Goal: Information Seeking & Learning: Understand process/instructions

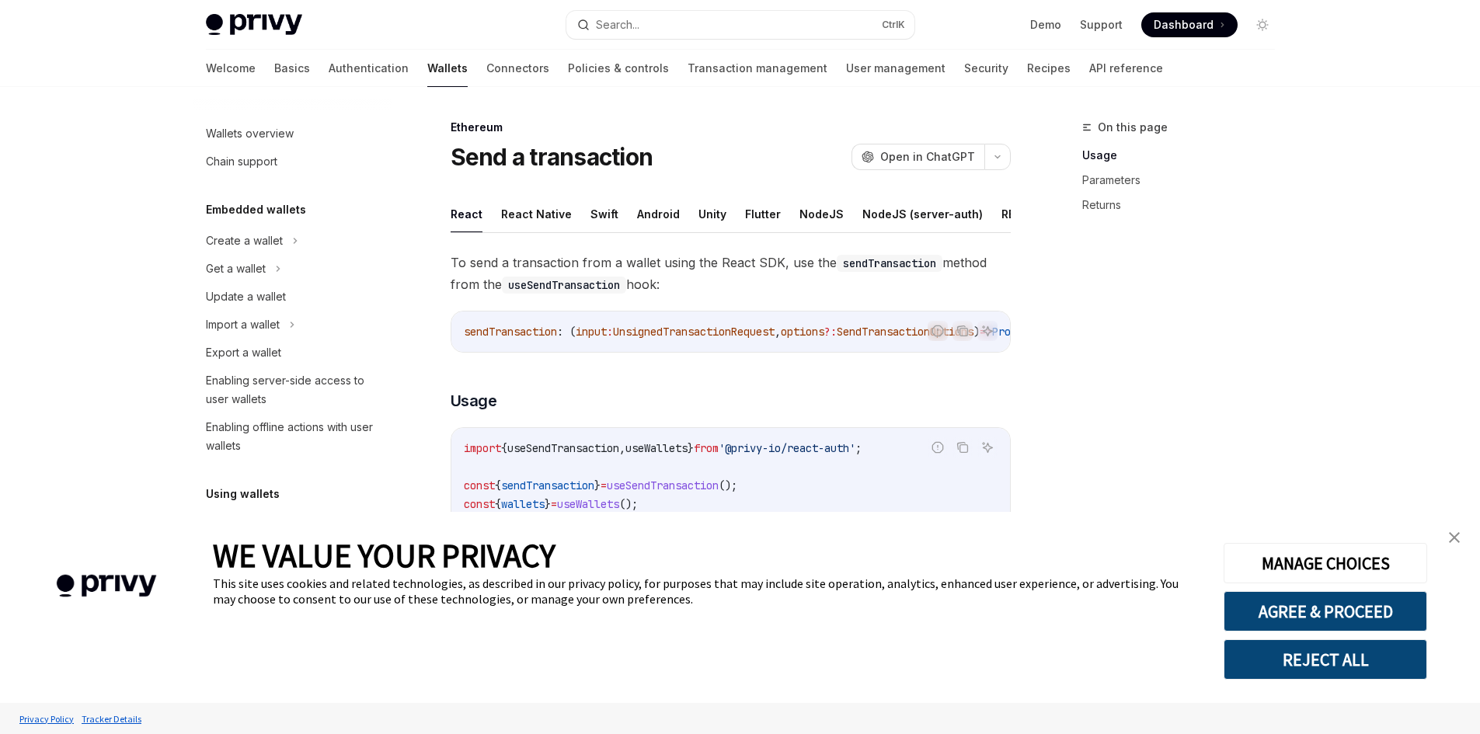
type textarea "*"
click at [555, 333] on div "sendTransaction : ( input : UnsignedTransactionRequest , options ?: SendTransac…" at bounding box center [730, 332] width 559 height 40
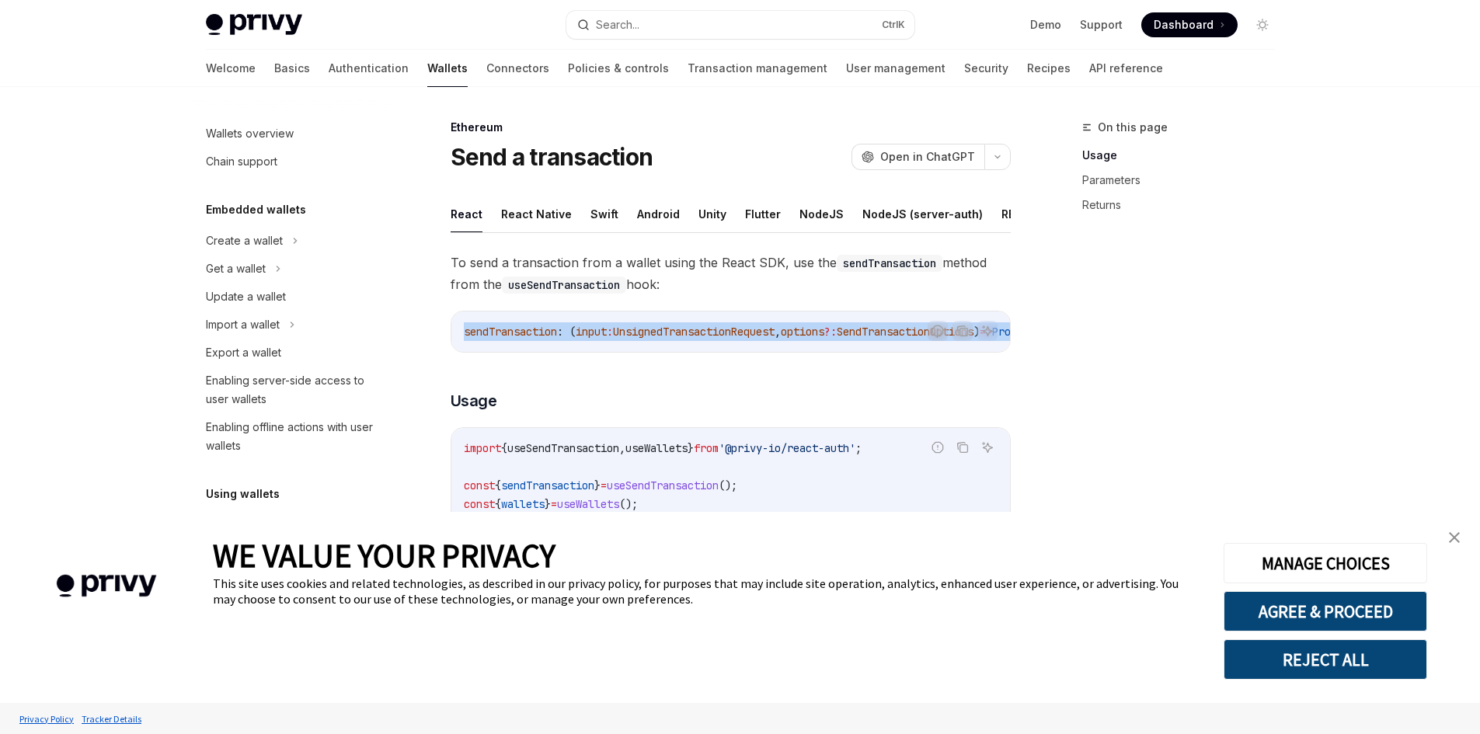
click at [555, 333] on div "sendTransaction : ( input : UnsignedTransactionRequest , options ?: SendTransac…" at bounding box center [730, 332] width 559 height 40
click at [720, 332] on div "sendTransaction : ( input : UnsignedTransactionRequest , options ?: SendTransac…" at bounding box center [730, 332] width 559 height 40
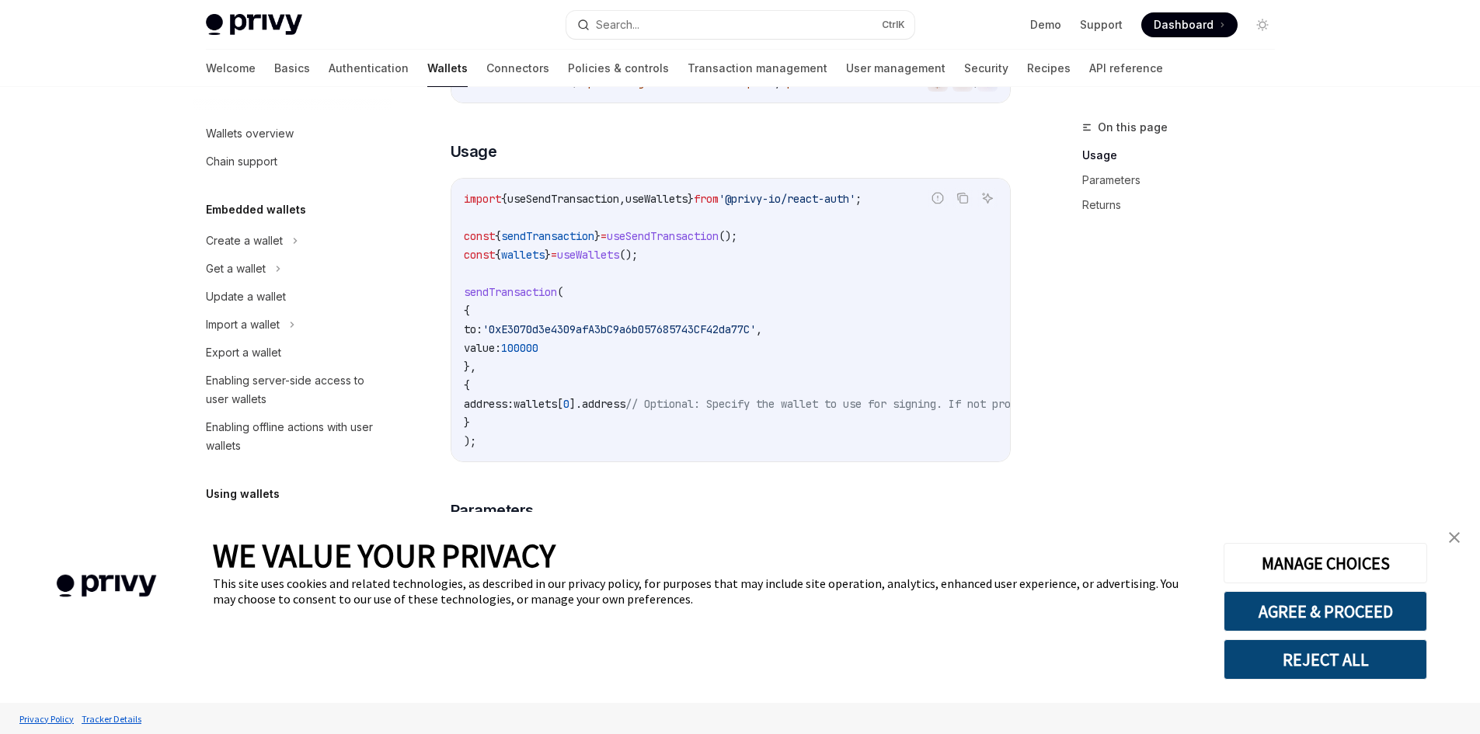
scroll to position [233, 0]
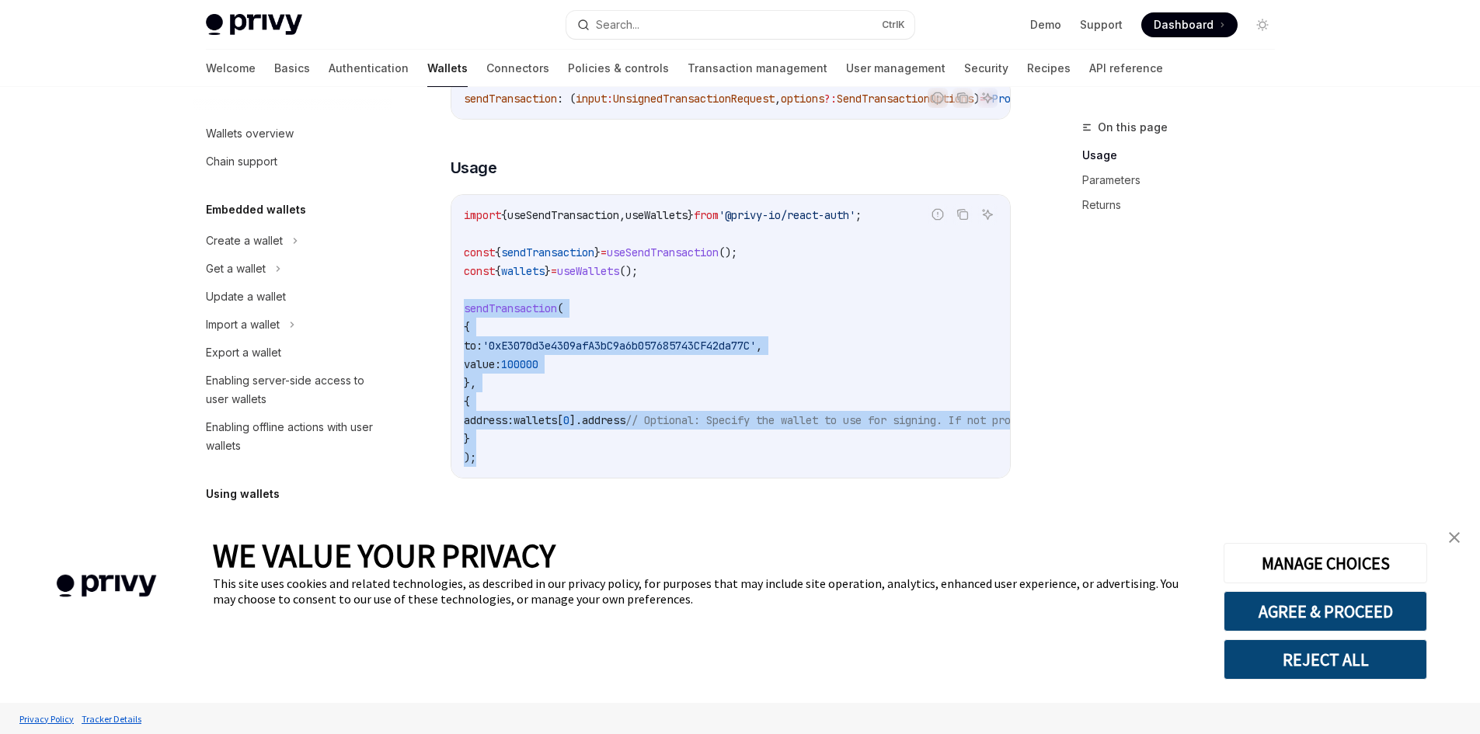
drag, startPoint x: 460, startPoint y: 323, endPoint x: 495, endPoint y: 475, distance: 156.2
click at [495, 475] on div "import { useSendTransaction , useWallets } from '@privy-io/react-auth' ; const …" at bounding box center [730, 336] width 559 height 283
click at [494, 467] on code "import { useSendTransaction , useWallets } from '@privy-io/react-auth' ; const …" at bounding box center [871, 336] width 814 height 261
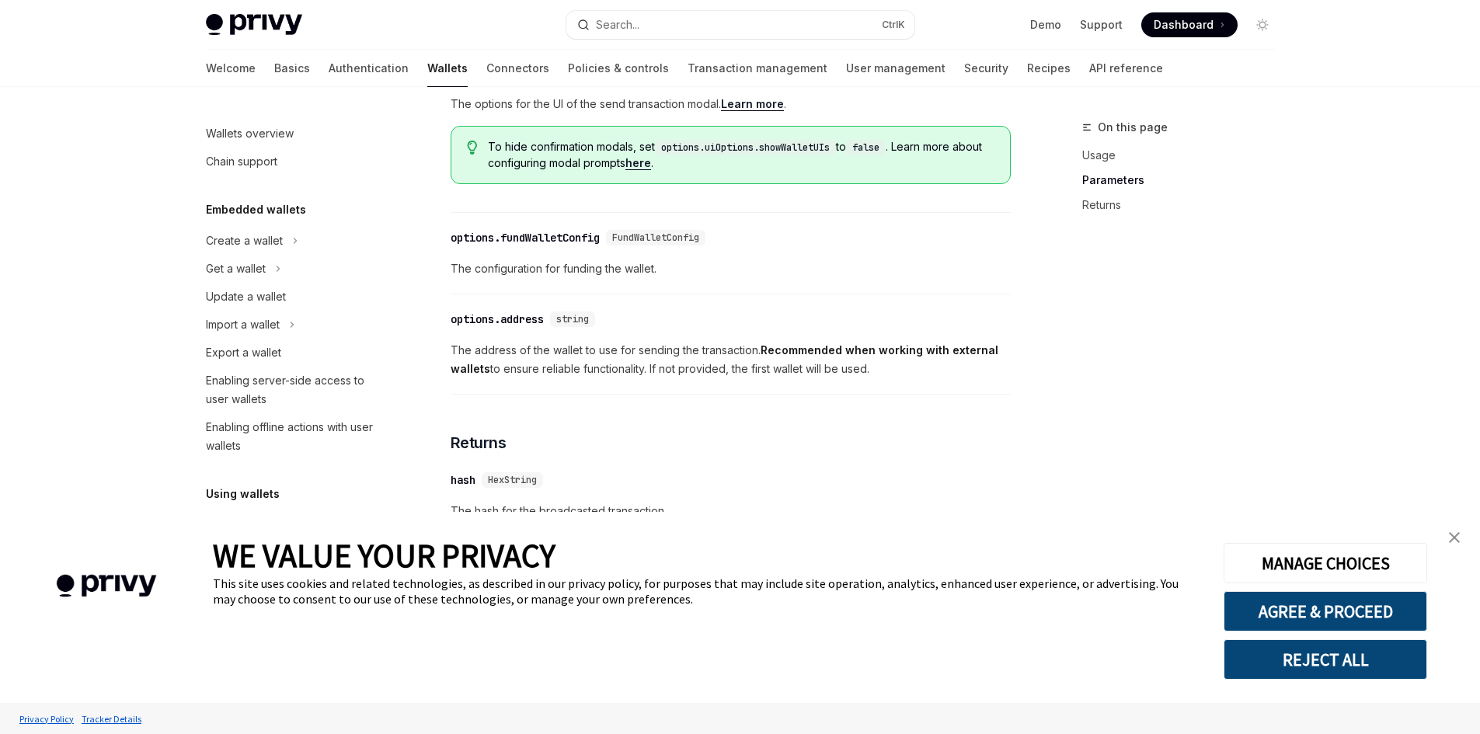
scroll to position [946, 0]
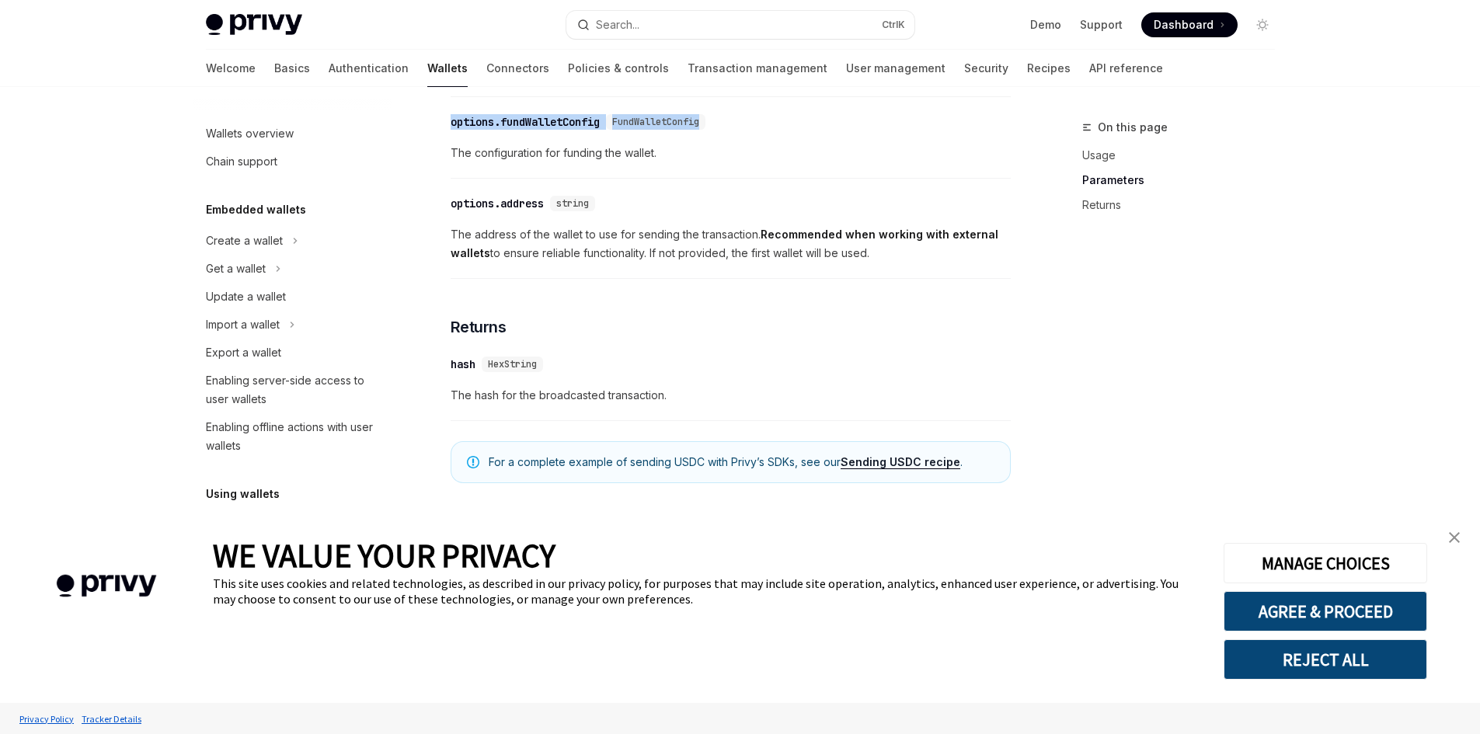
drag, startPoint x: 449, startPoint y: 114, endPoint x: 847, endPoint y: 128, distance: 398.0
click at [859, 247] on span "The address of the wallet to use for sending the transaction. Recommended when …" at bounding box center [731, 243] width 560 height 37
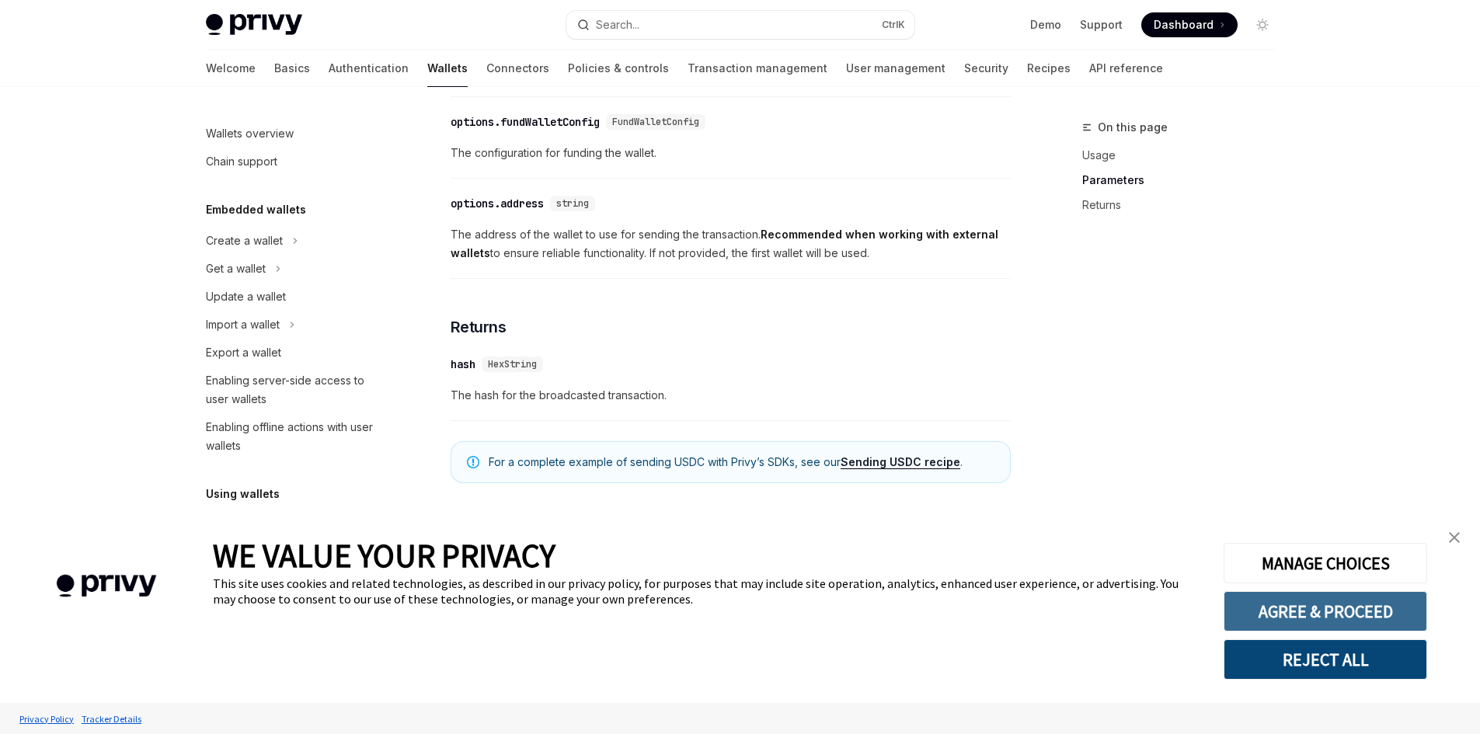
click at [1368, 611] on button "AGREE & PROCEED" at bounding box center [1326, 611] width 204 height 40
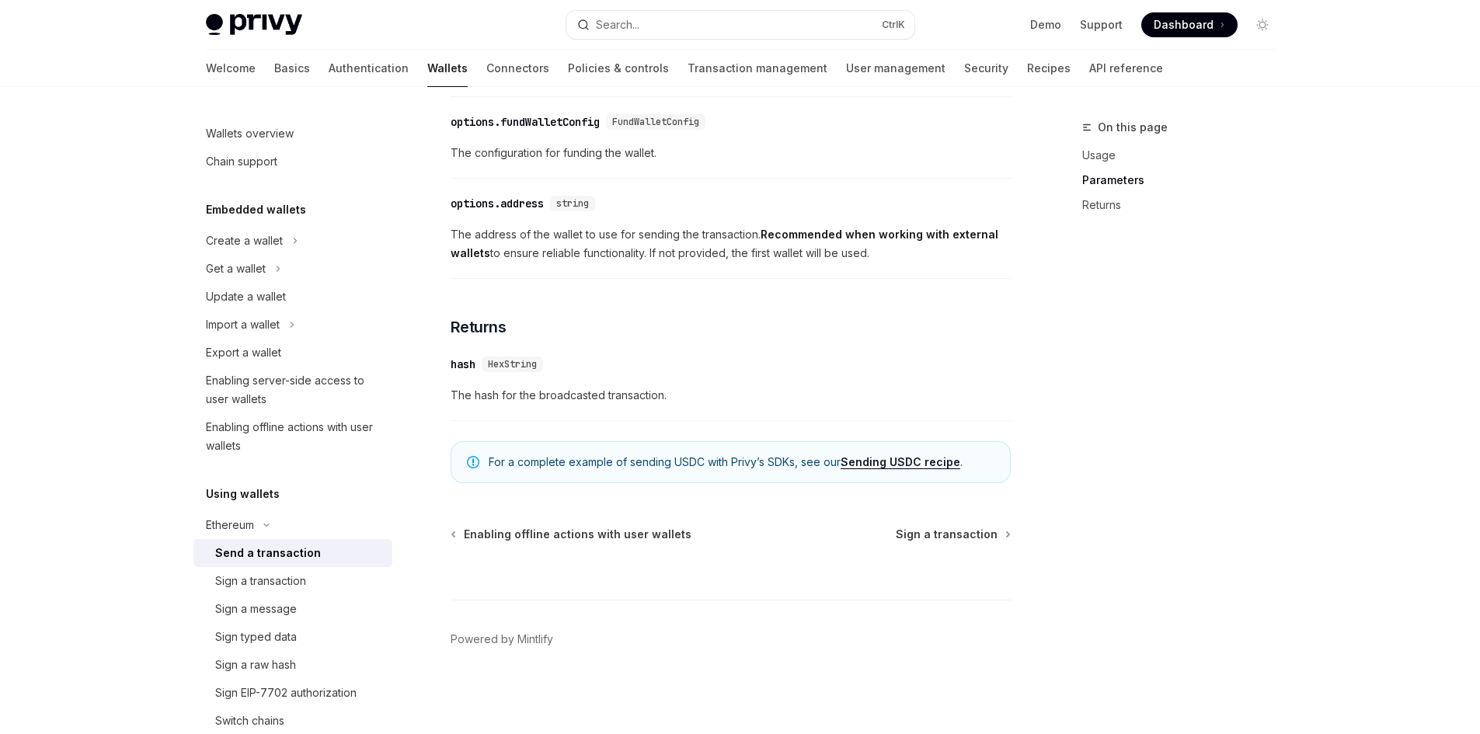
scroll to position [635, 0]
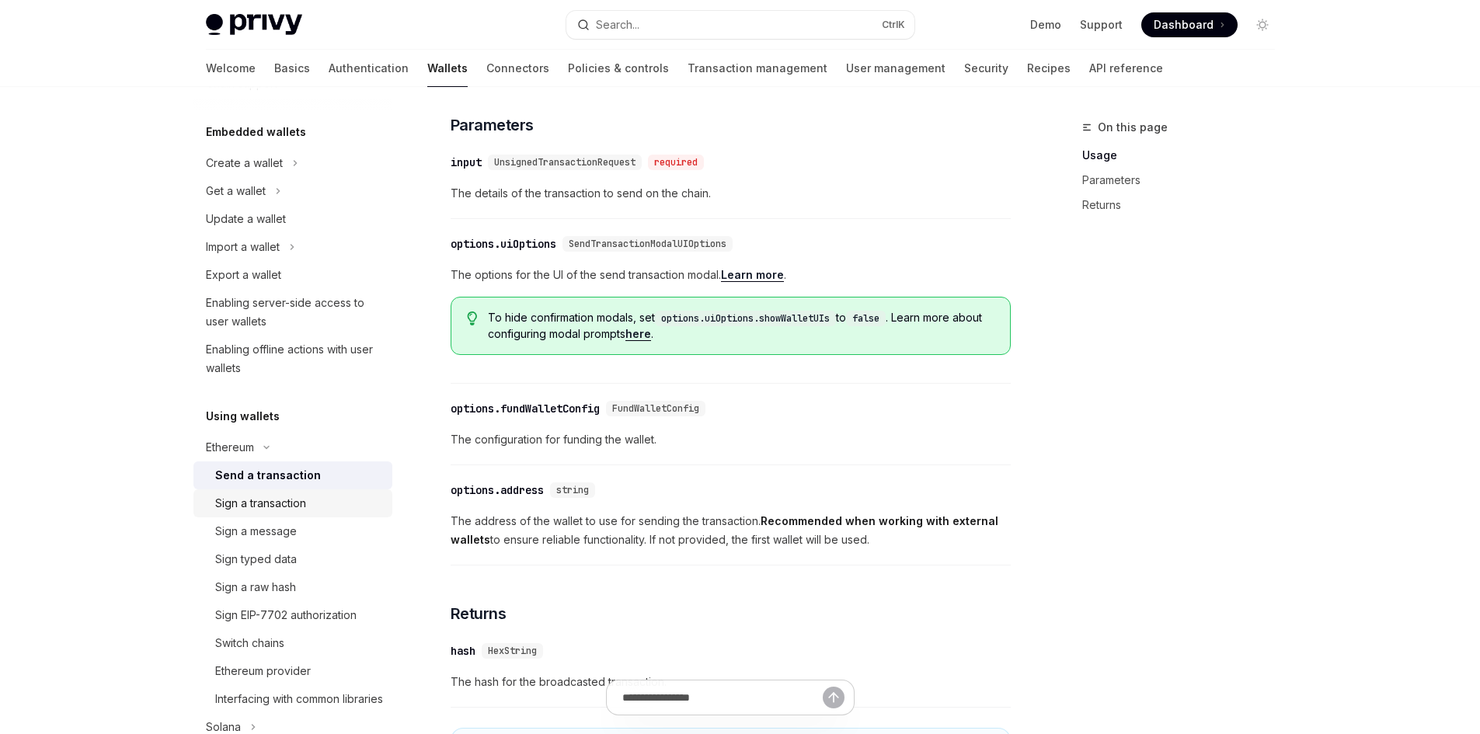
scroll to position [155, 0]
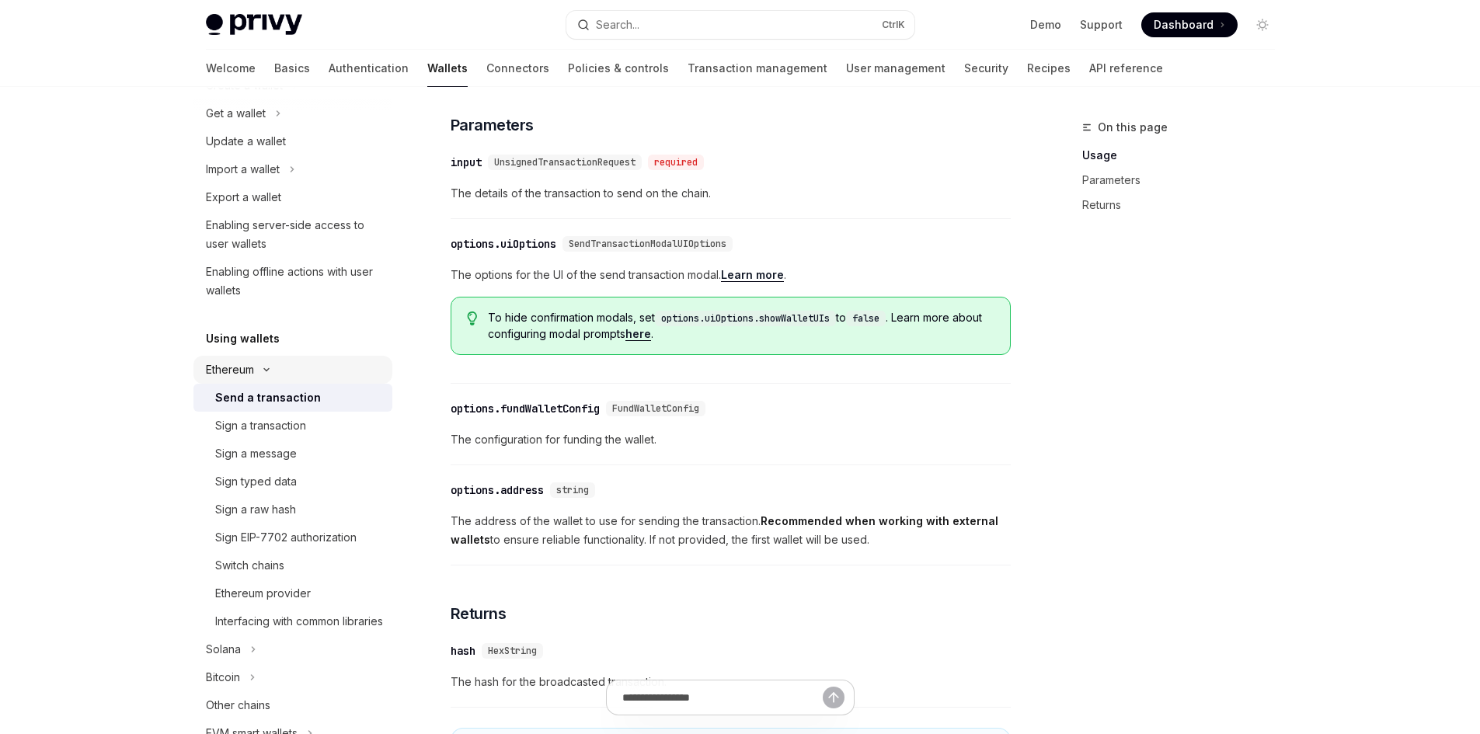
click at [254, 369] on div "Ethereum" at bounding box center [230, 369] width 48 height 19
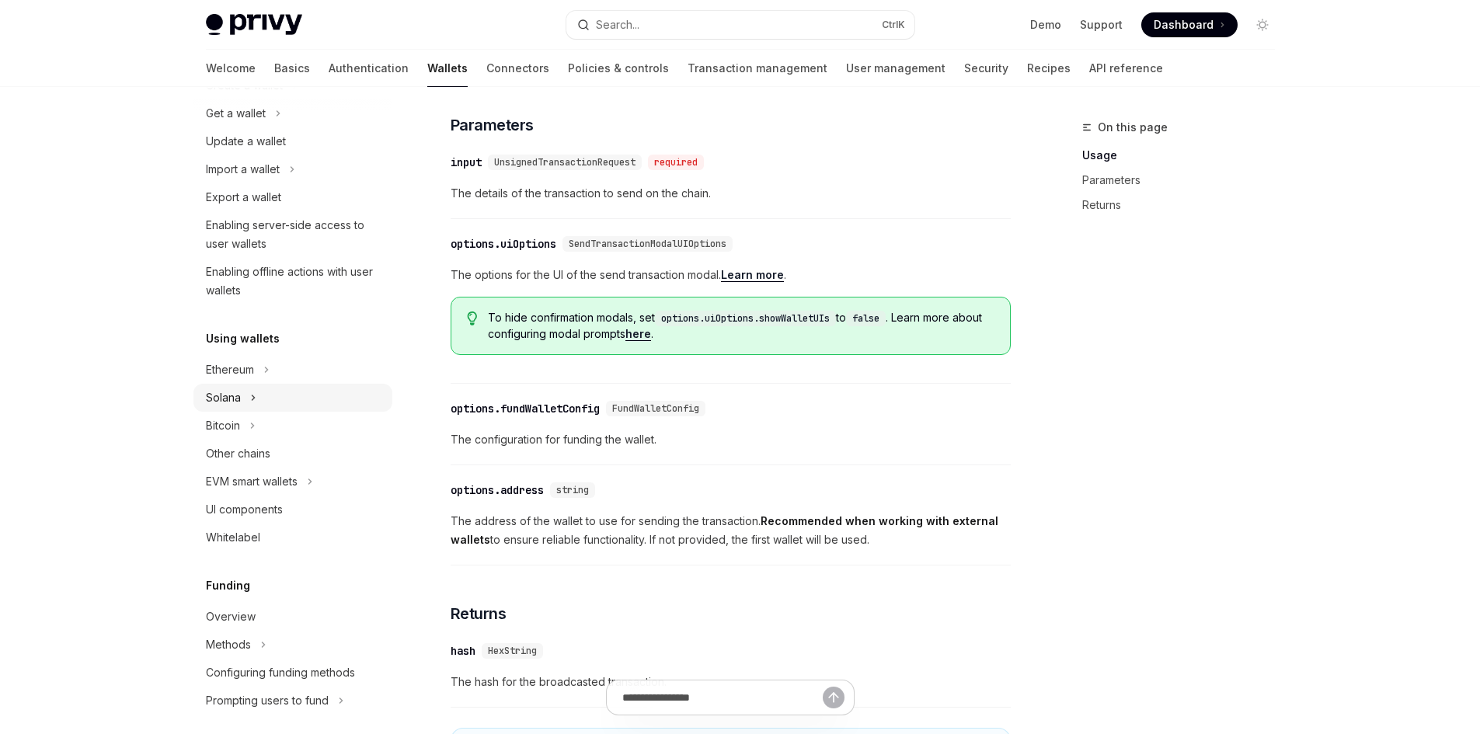
click at [260, 402] on div "Solana" at bounding box center [292, 398] width 199 height 28
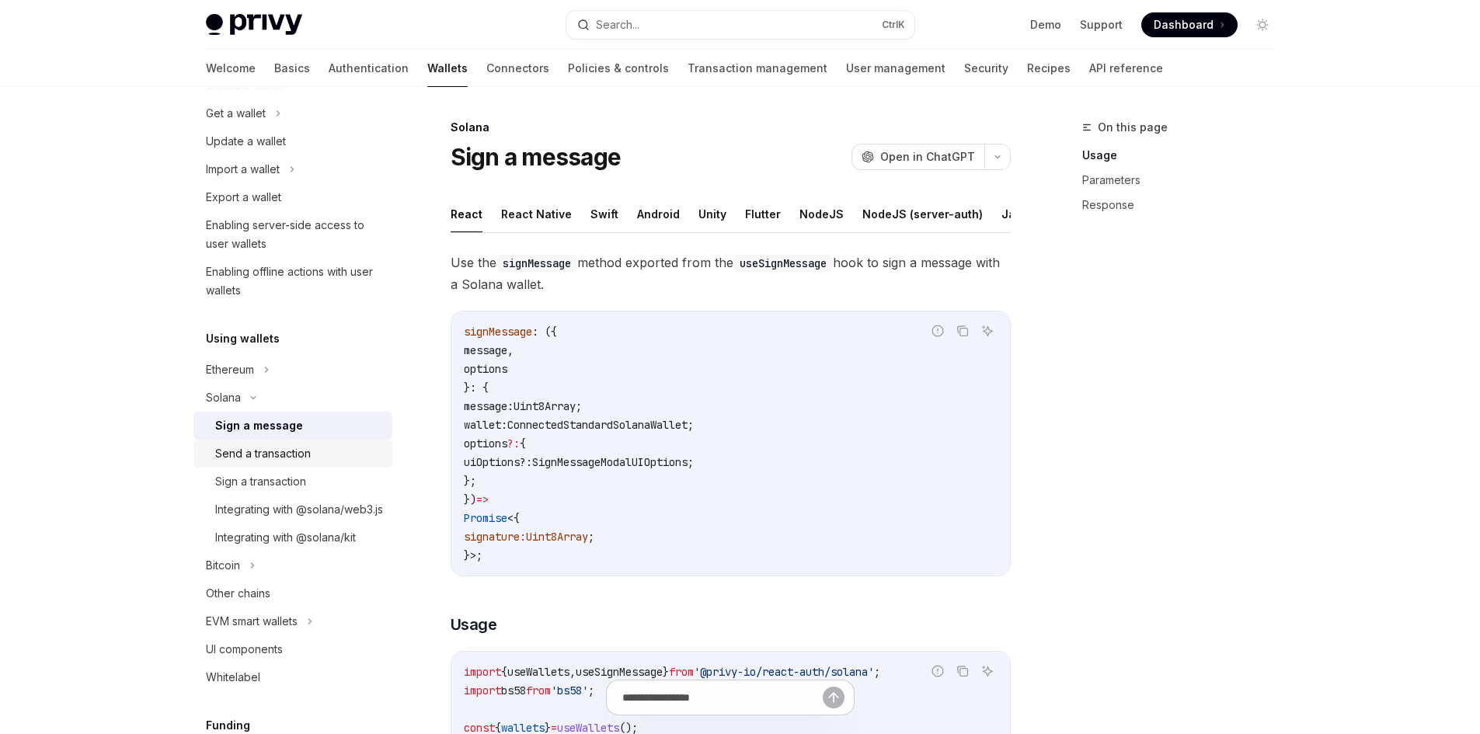
scroll to position [233, 0]
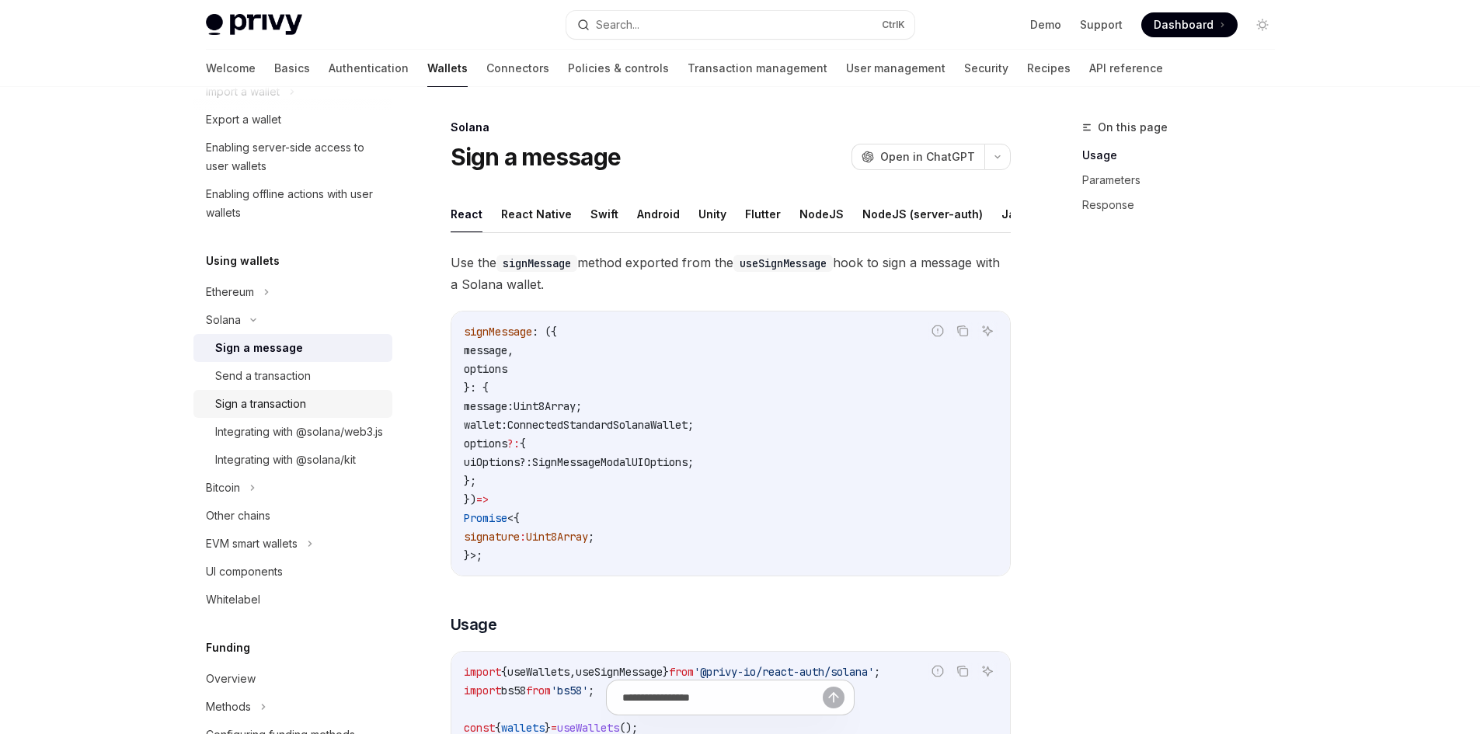
click at [308, 409] on div "Sign a transaction" at bounding box center [299, 404] width 168 height 19
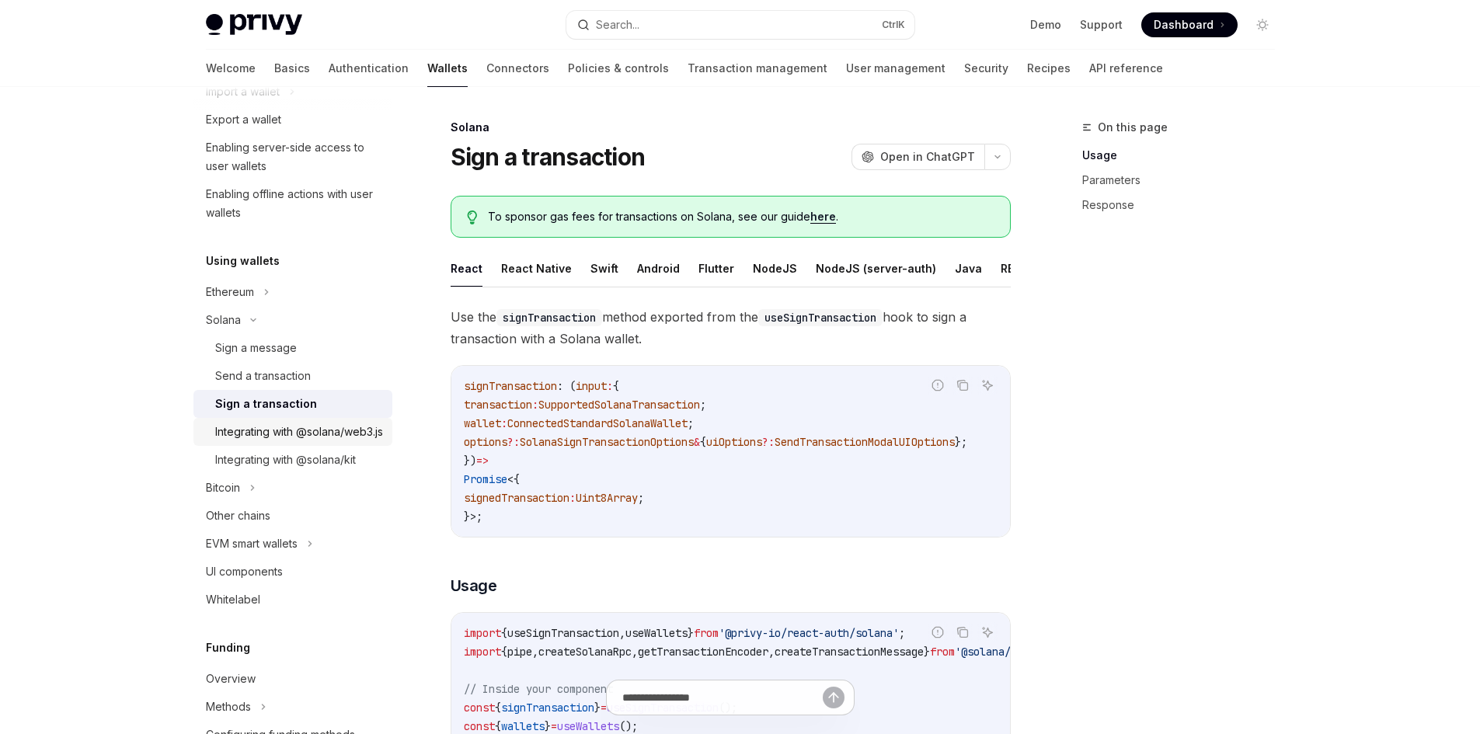
click at [277, 441] on div "Integrating with @solana/web3.js" at bounding box center [299, 432] width 168 height 19
type textarea "*"
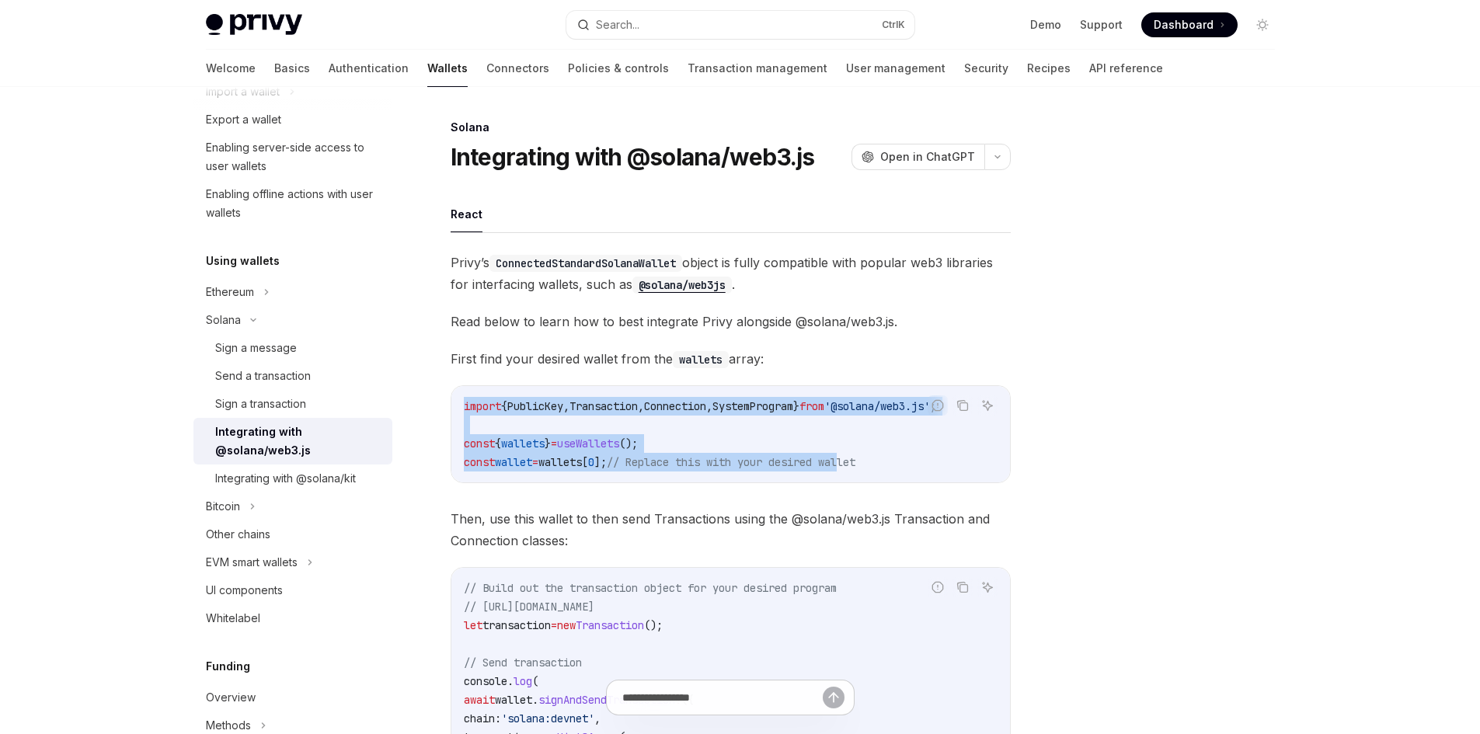
drag, startPoint x: 465, startPoint y: 410, endPoint x: 884, endPoint y: 472, distance: 424.1
click at [884, 472] on div "import { PublicKey , Transaction , Connection , SystemProgram } from '@solana/w…" at bounding box center [730, 434] width 559 height 96
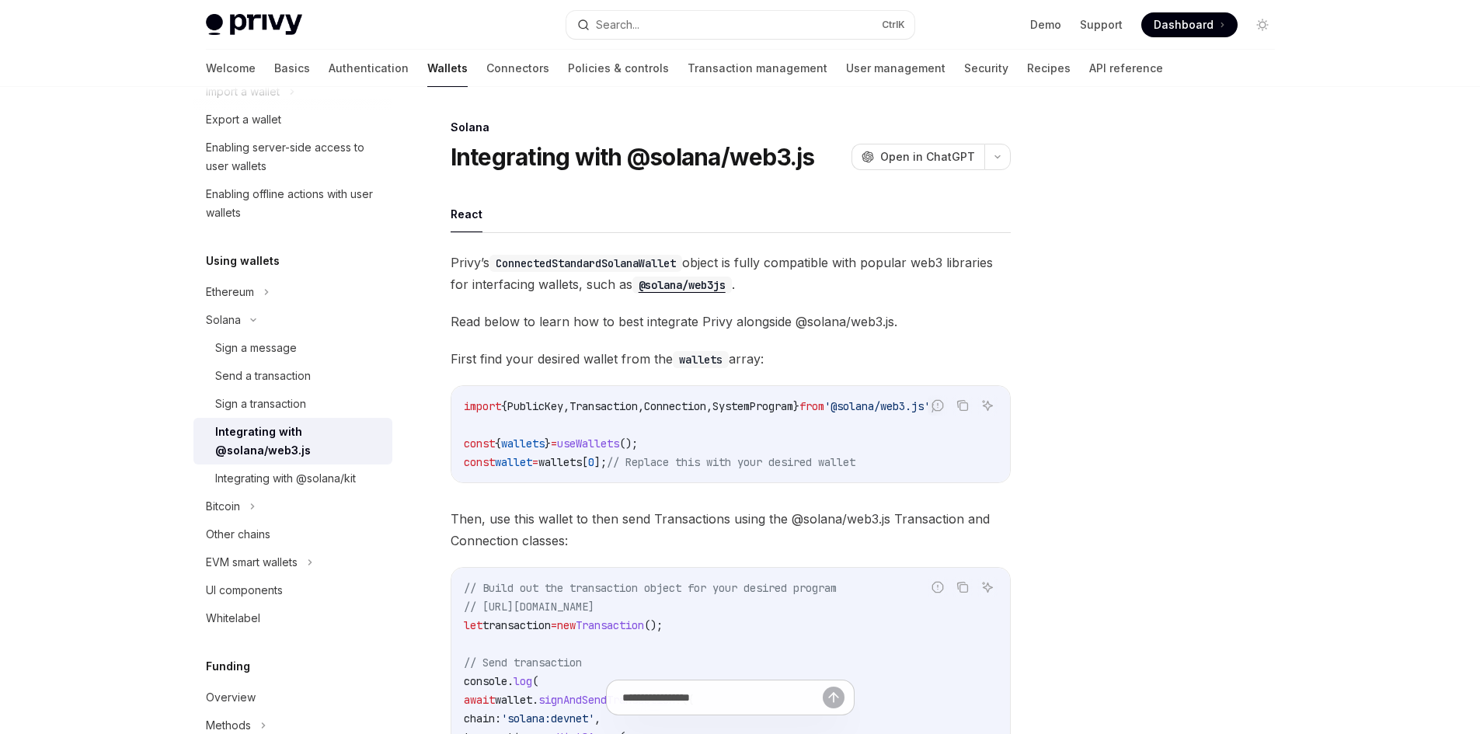
click at [893, 472] on div "import { PublicKey , Transaction , Connection , SystemProgram } from '@solana/w…" at bounding box center [730, 434] width 559 height 96
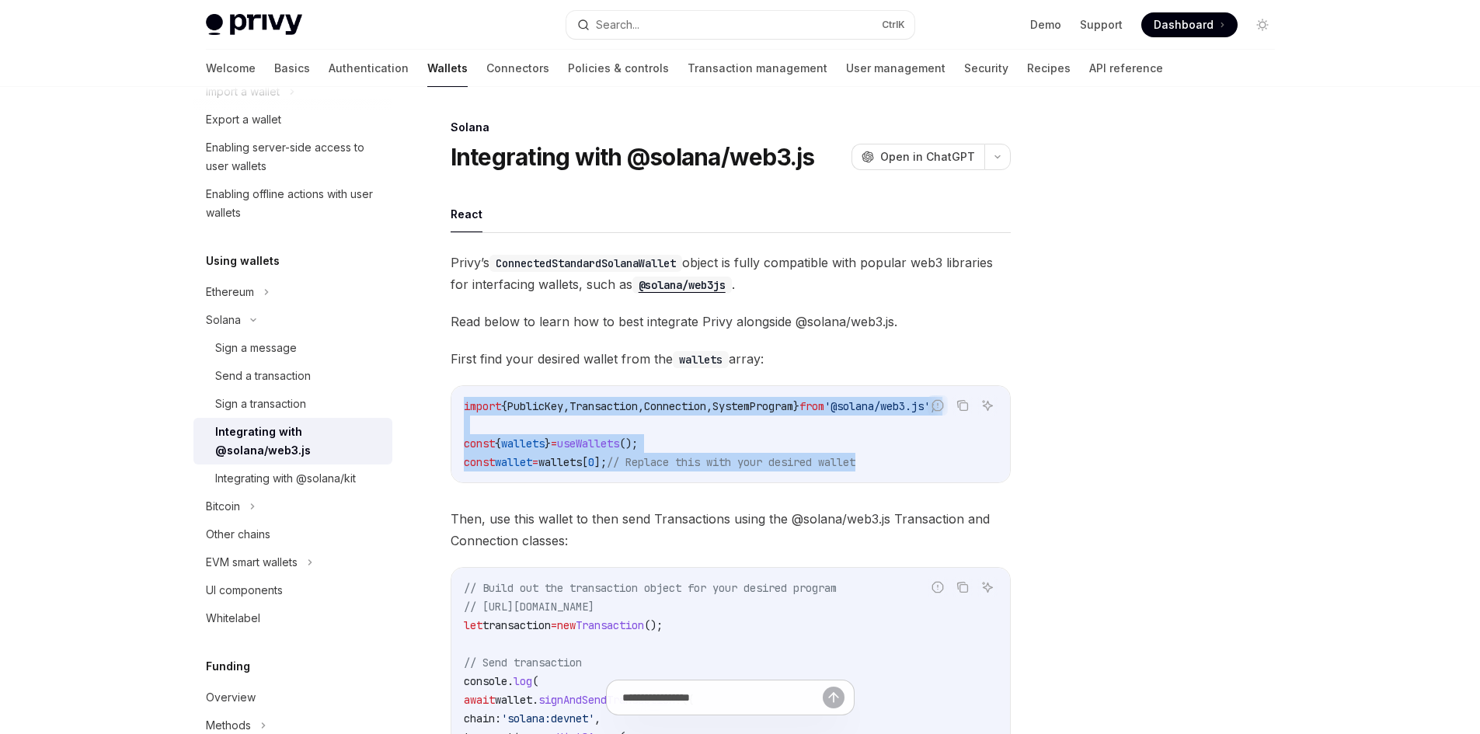
drag, startPoint x: 931, startPoint y: 467, endPoint x: 461, endPoint y: 401, distance: 473.9
click at [461, 401] on div "import { PublicKey , Transaction , Connection , SystemProgram } from '@solana/w…" at bounding box center [730, 434] width 559 height 96
click at [464, 400] on code "import { PublicKey , Transaction , Connection , SystemProgram } from '@solana/w…" at bounding box center [731, 434] width 534 height 75
drag, startPoint x: 590, startPoint y: 436, endPoint x: 962, endPoint y: 480, distance: 374.0
click at [960, 480] on div "import { PublicKey , Transaction , Connection , SystemProgram } from '@solana/w…" at bounding box center [730, 434] width 559 height 96
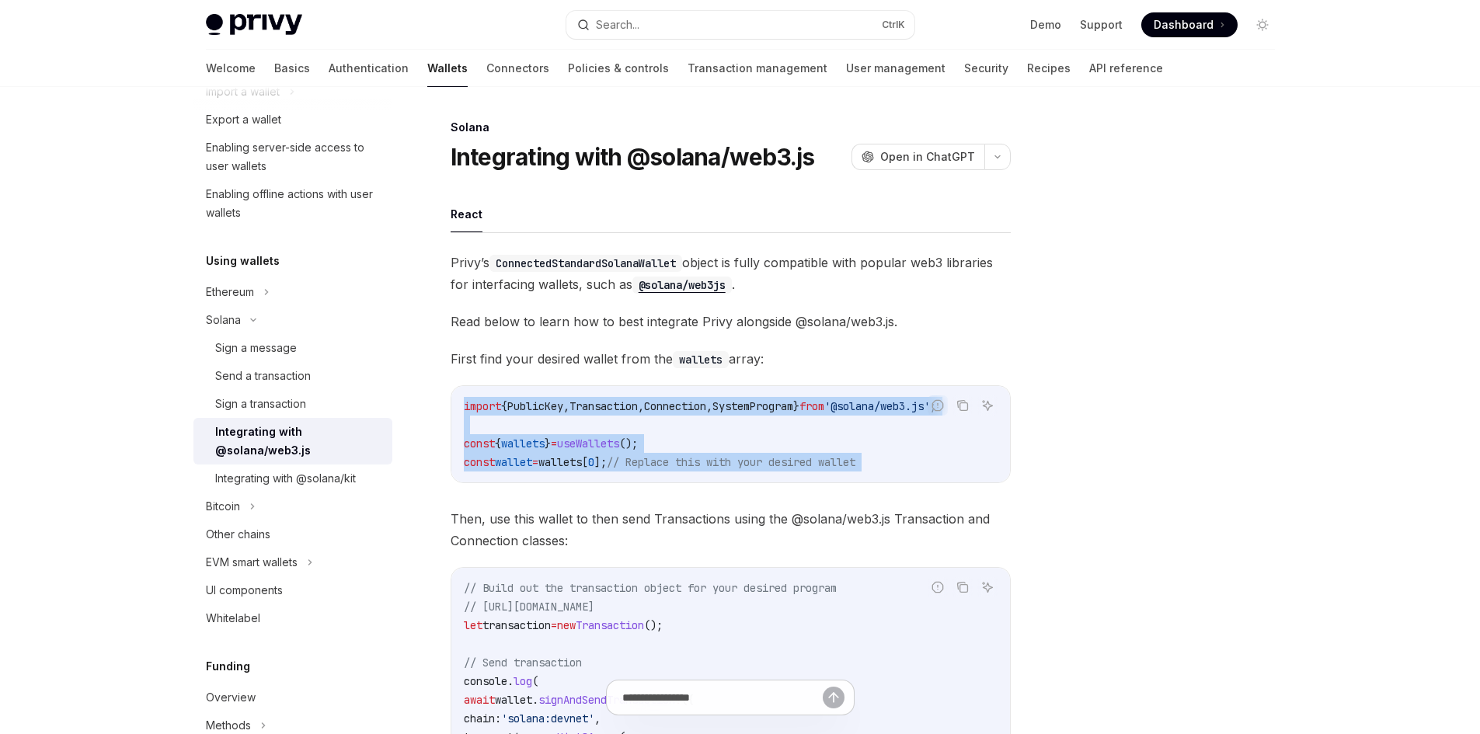
click at [962, 480] on div "import { PublicKey , Transaction , Connection , SystemProgram } from '@solana/w…" at bounding box center [730, 434] width 559 height 96
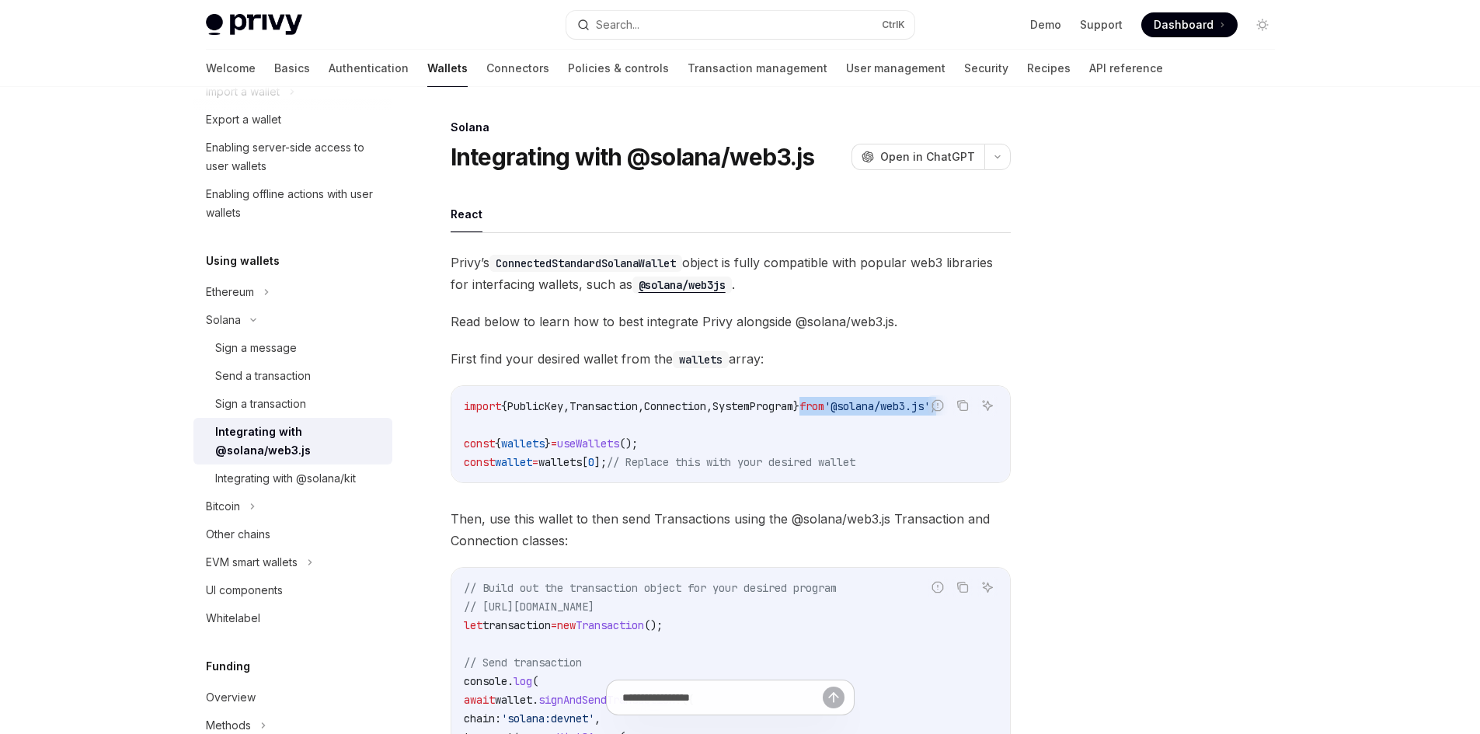
scroll to position [0, 26]
drag, startPoint x: 841, startPoint y: 408, endPoint x: 709, endPoint y: 417, distance: 132.4
click at [799, 412] on span "}" at bounding box center [796, 406] width 6 height 14
click at [634, 413] on code "import { PublicKey , Transaction , Connection , SystemProgram } from '@solana/w…" at bounding box center [731, 434] width 534 height 75
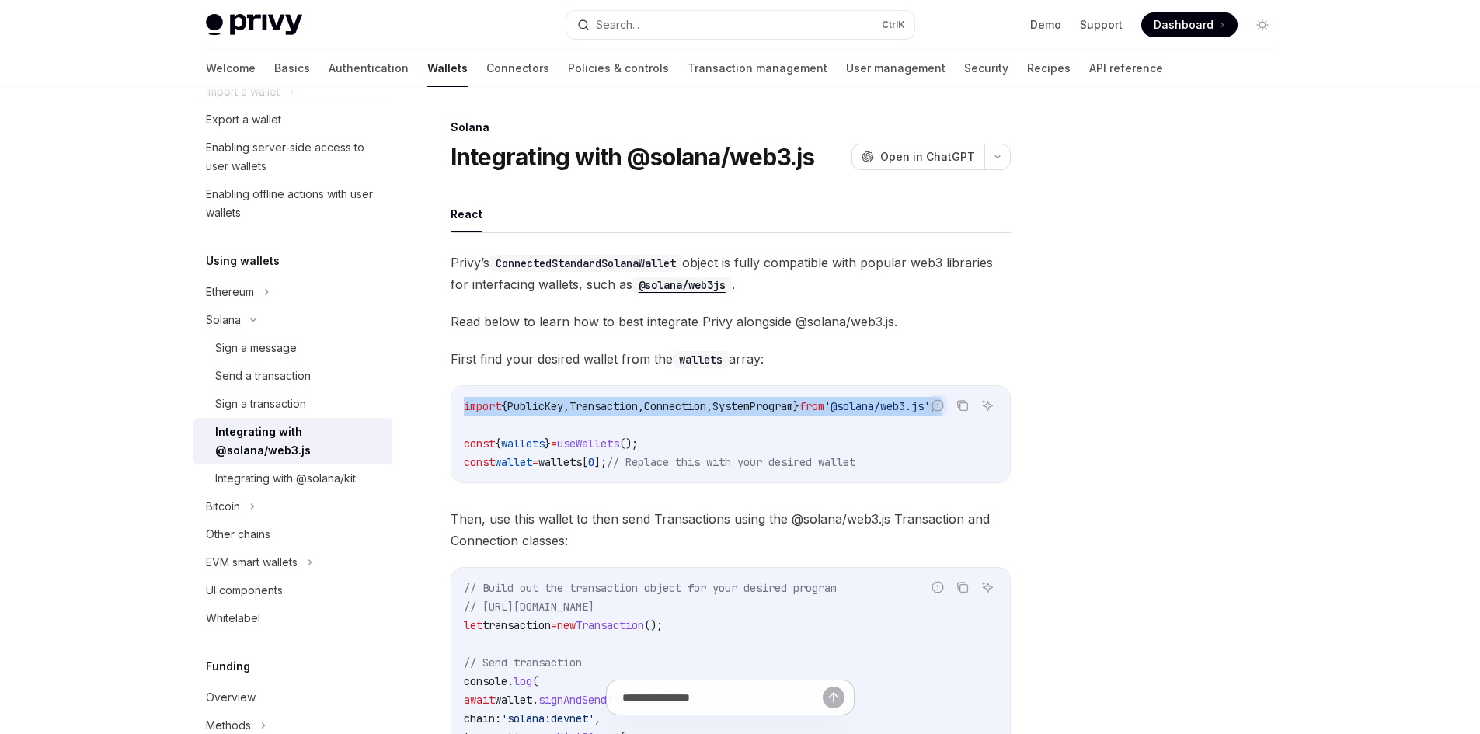
drag, startPoint x: 587, startPoint y: 420, endPoint x: 451, endPoint y: 414, distance: 136.9
click at [451, 414] on div "import { PublicKey , Transaction , Connection , SystemProgram } from '@solana/w…" at bounding box center [730, 434] width 559 height 96
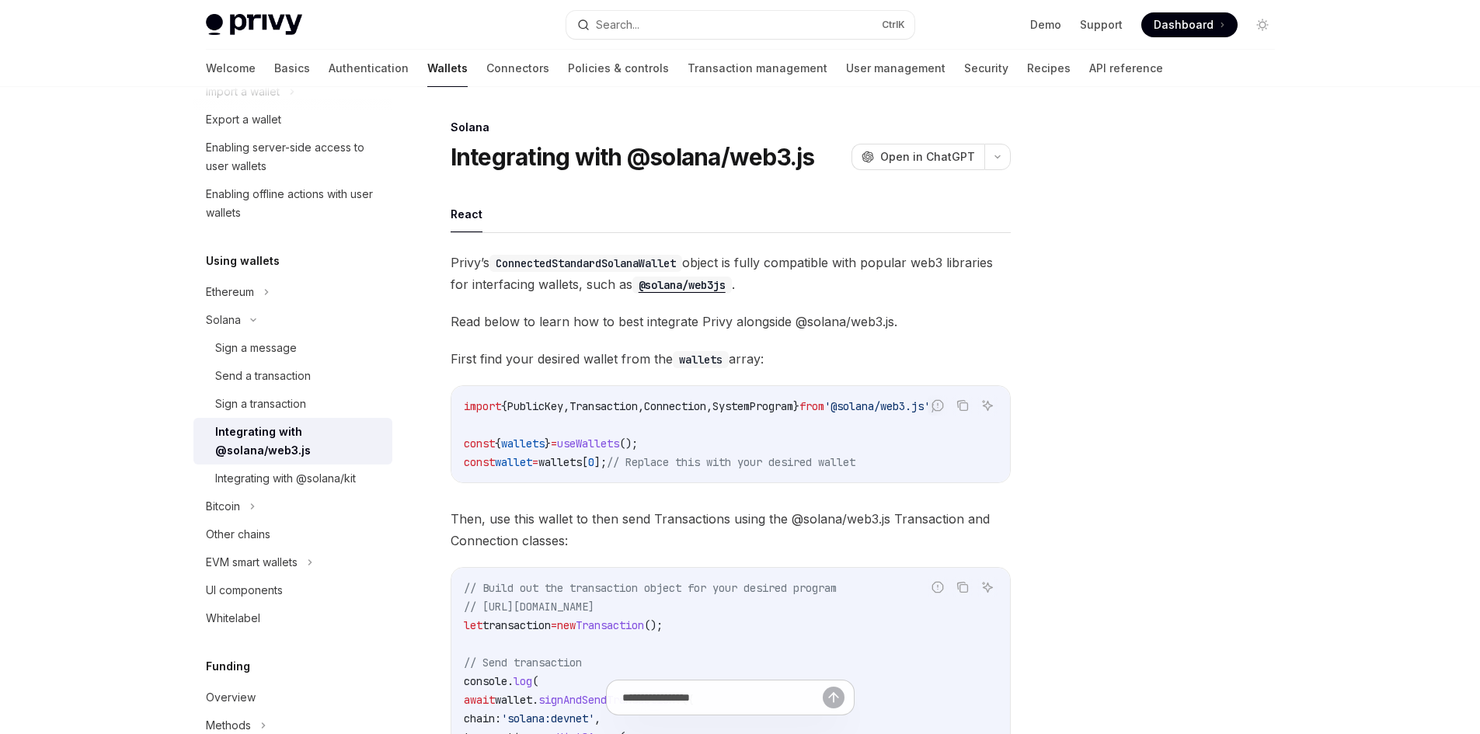
click at [752, 440] on code "import { PublicKey , Transaction , Connection , SystemProgram } from '@solana/w…" at bounding box center [731, 434] width 534 height 75
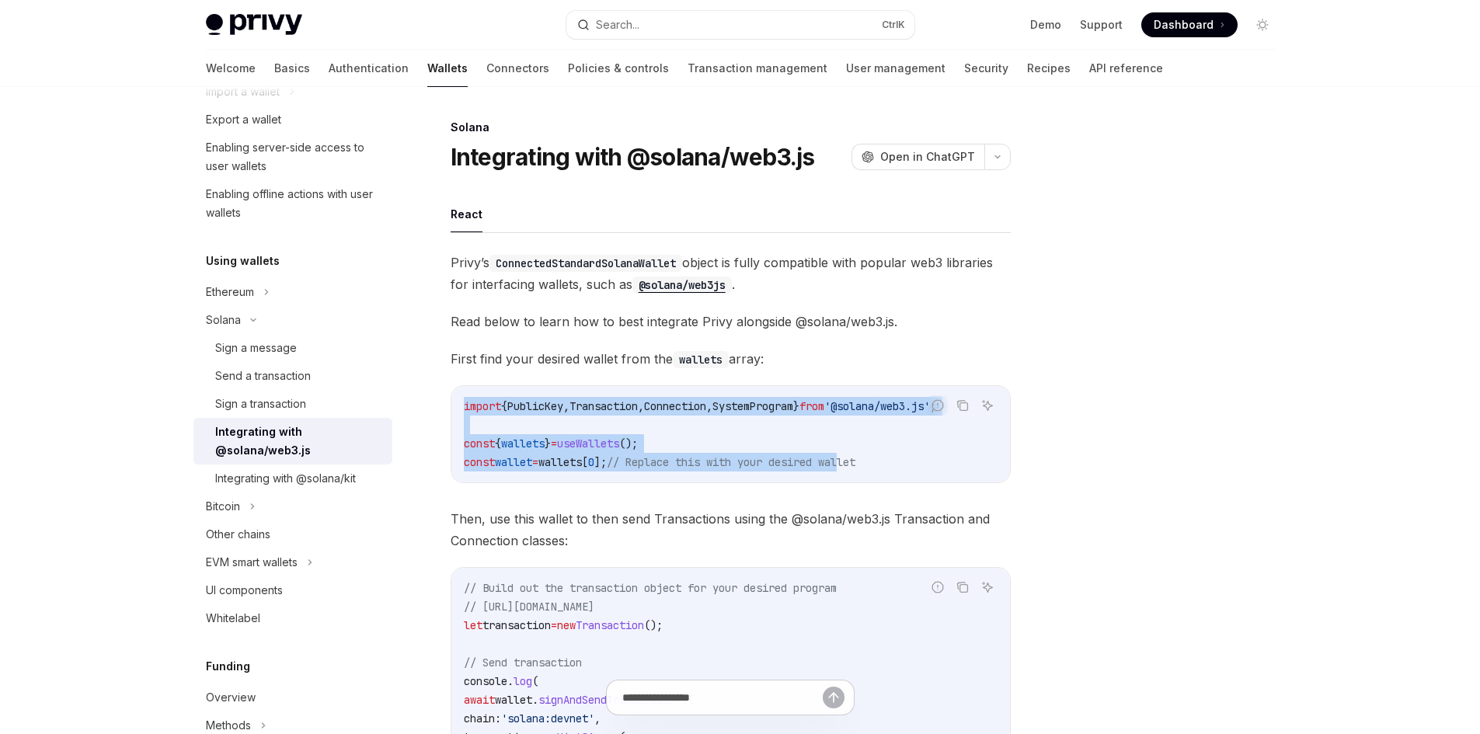
drag, startPoint x: 881, startPoint y: 465, endPoint x: 425, endPoint y: 407, distance: 459.8
click at [425, 407] on div "Solana Integrating with @solana/web3.js OpenAI Open in ChatGPT OpenAI Open in C…" at bounding box center [585, 641] width 858 height 1047
click at [748, 457] on span "// Replace this with your desired wallet" at bounding box center [731, 462] width 249 height 14
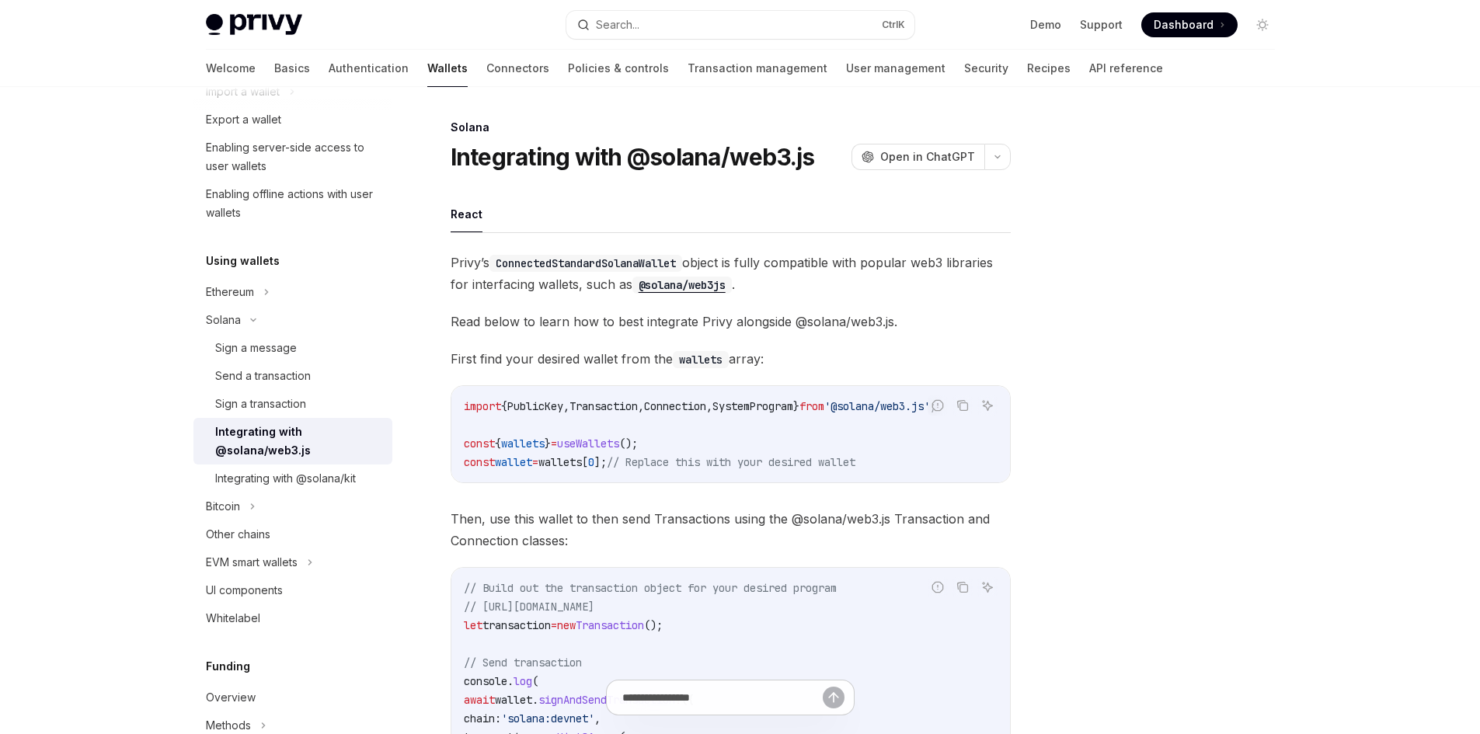
click at [611, 444] on span "useWallets" at bounding box center [588, 444] width 62 height 14
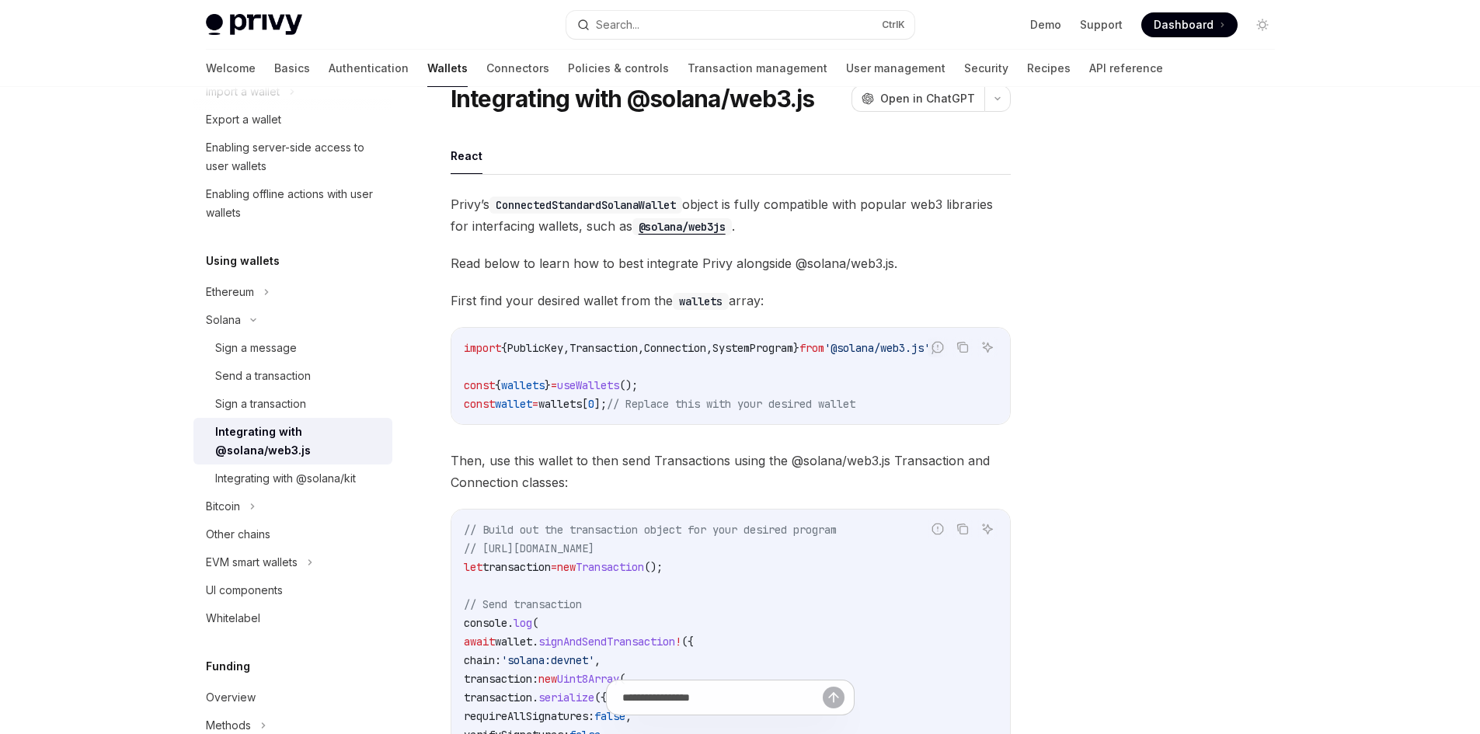
scroll to position [155, 0]
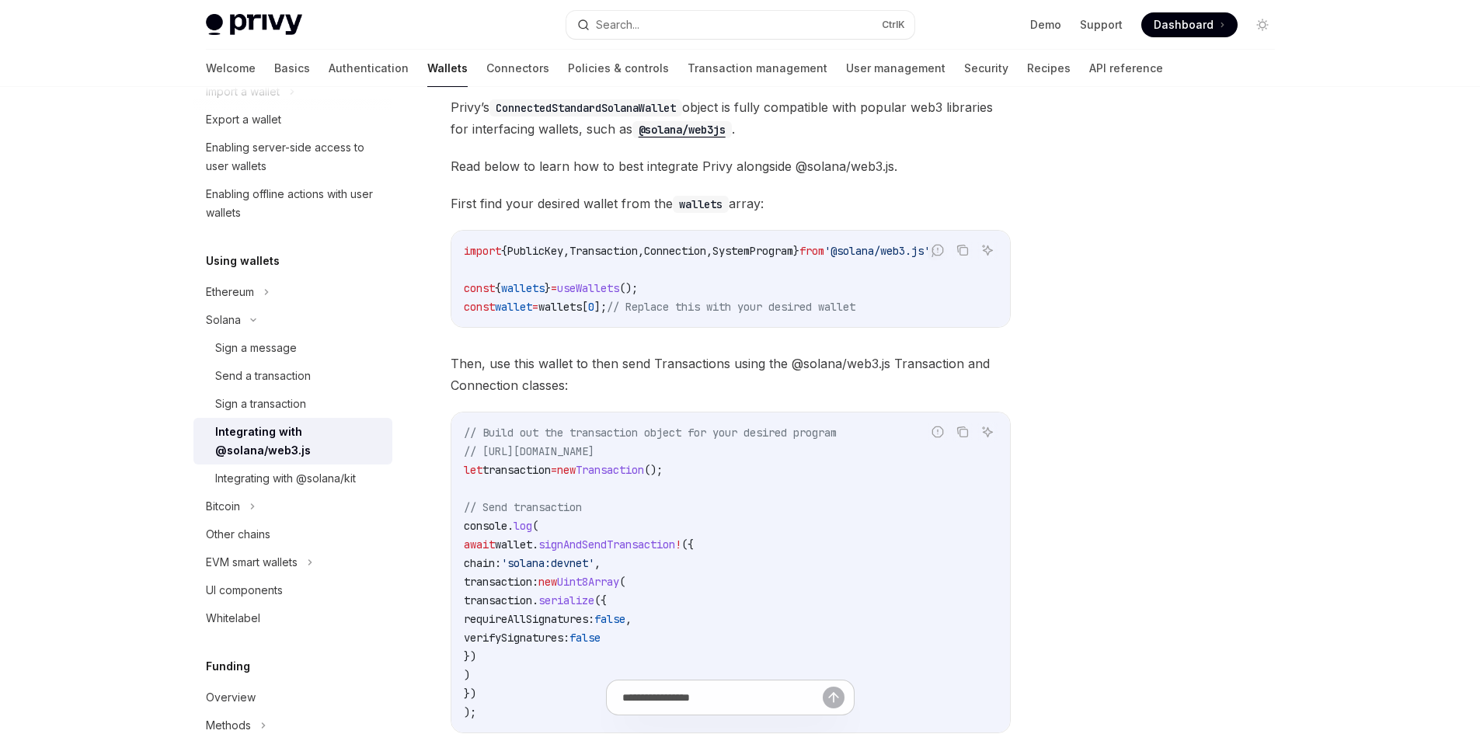
click at [513, 473] on span "transaction" at bounding box center [516, 470] width 68 height 14
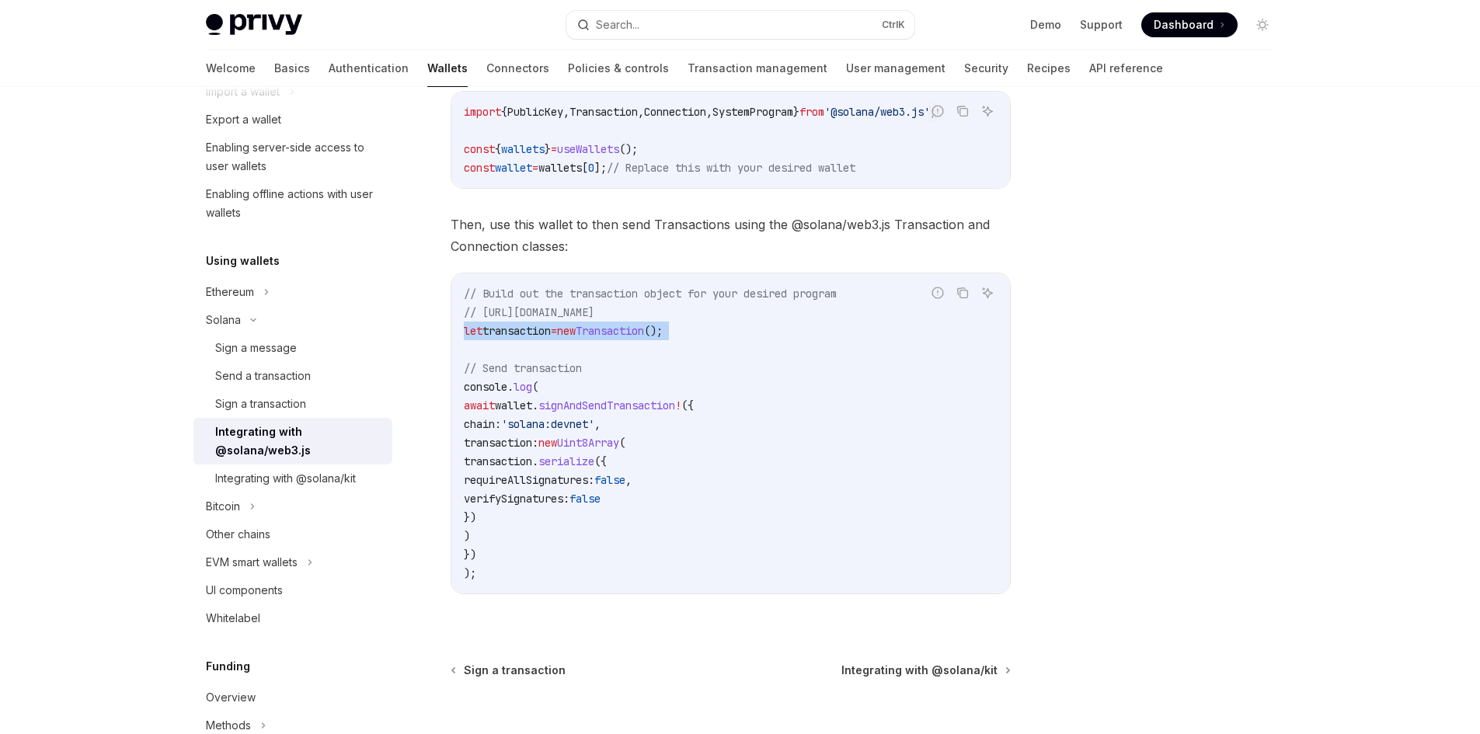
scroll to position [437, 0]
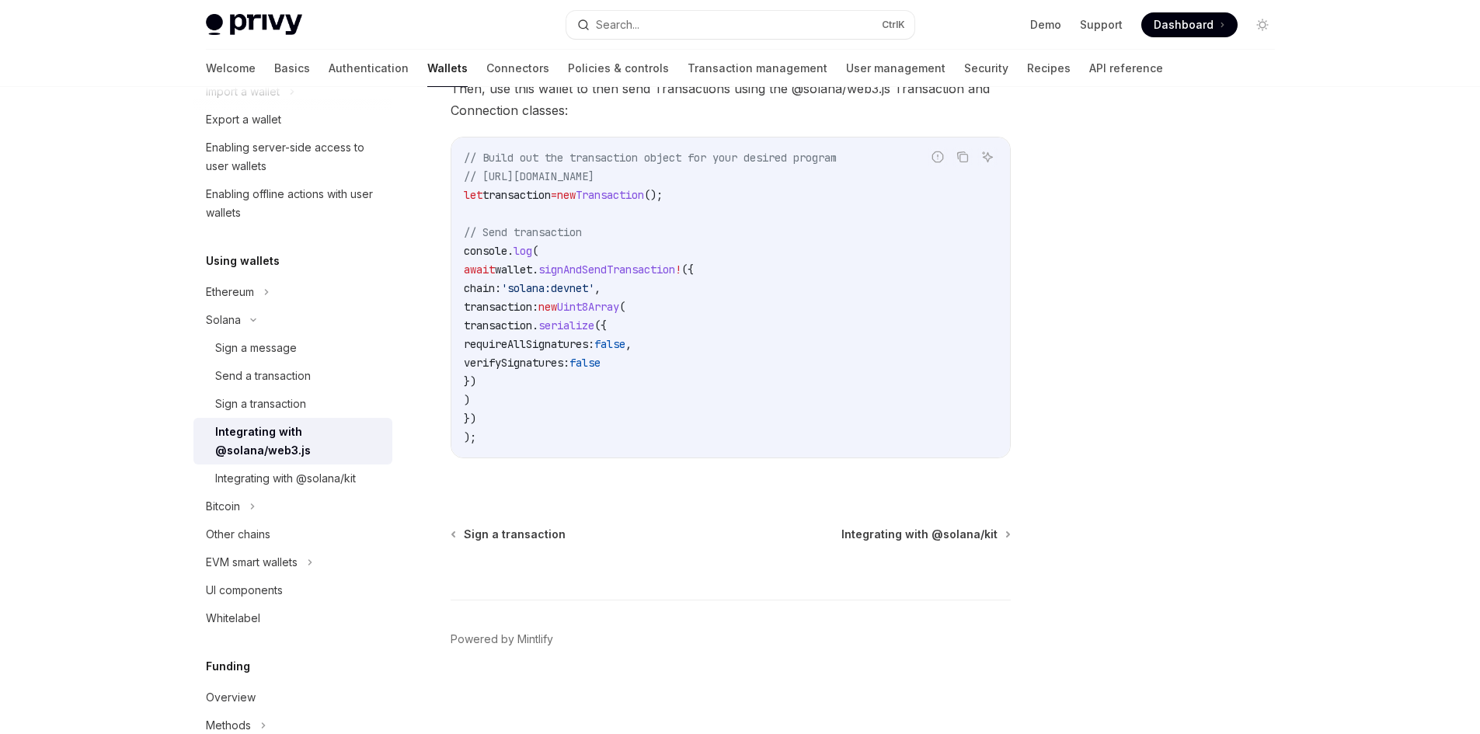
click at [531, 287] on span "'solana:devnet'" at bounding box center [547, 288] width 93 height 14
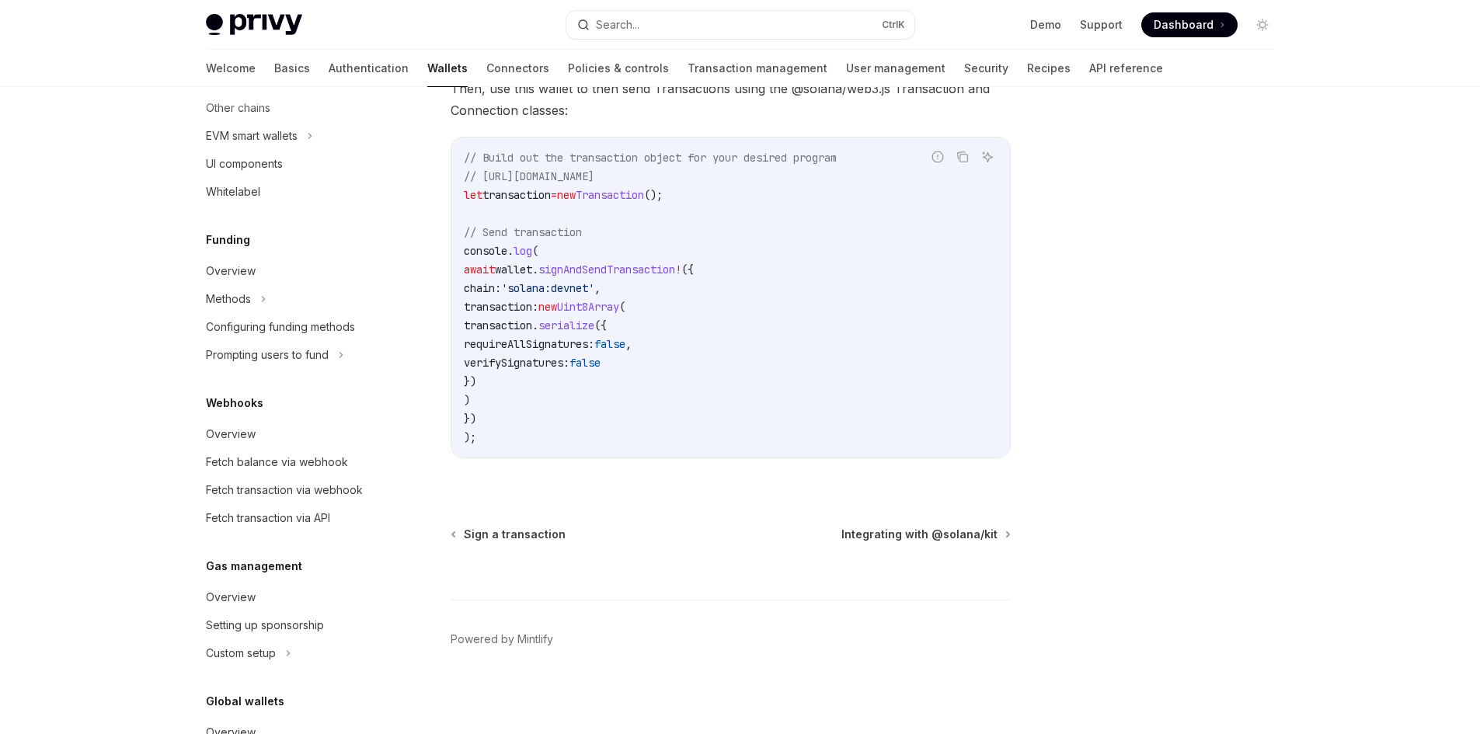
scroll to position [759, 0]
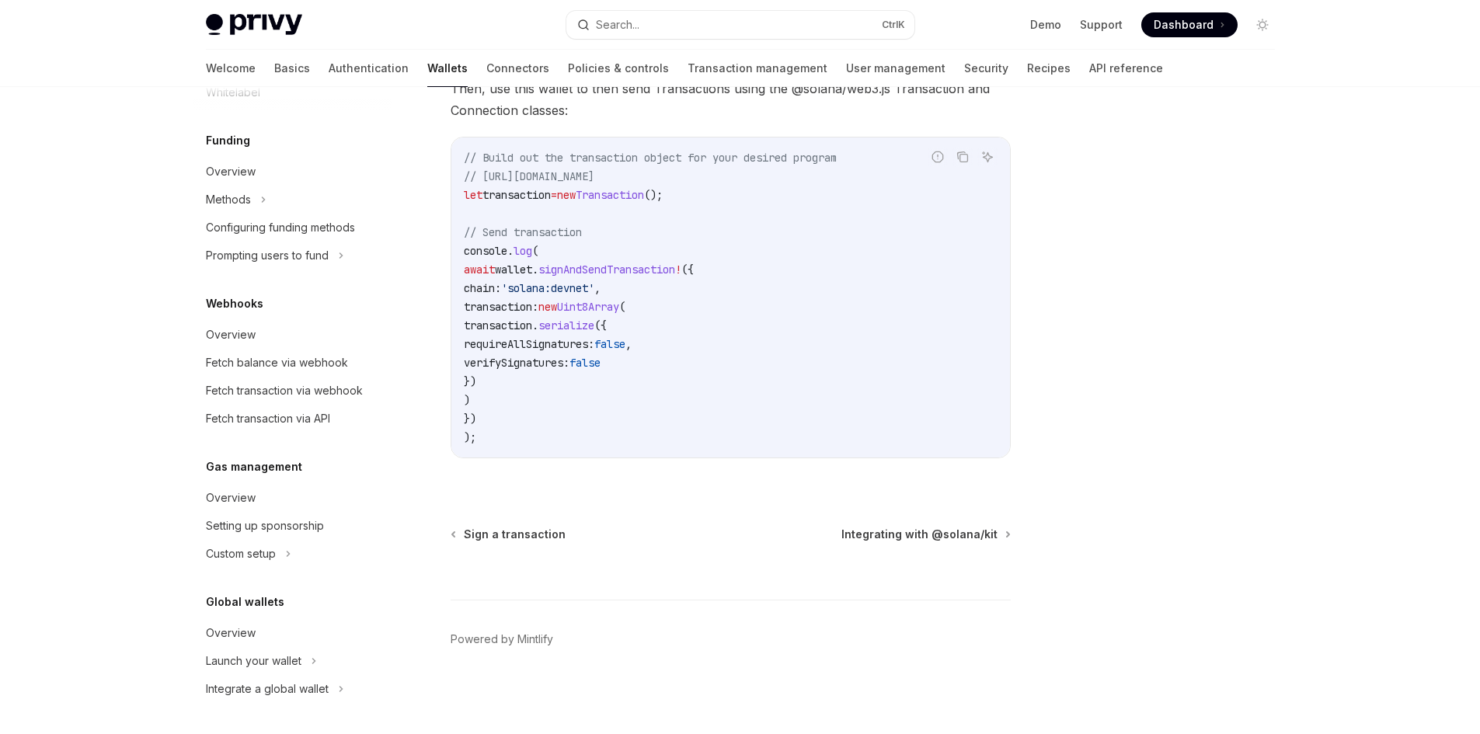
click at [473, 291] on span "chain:" at bounding box center [482, 288] width 37 height 14
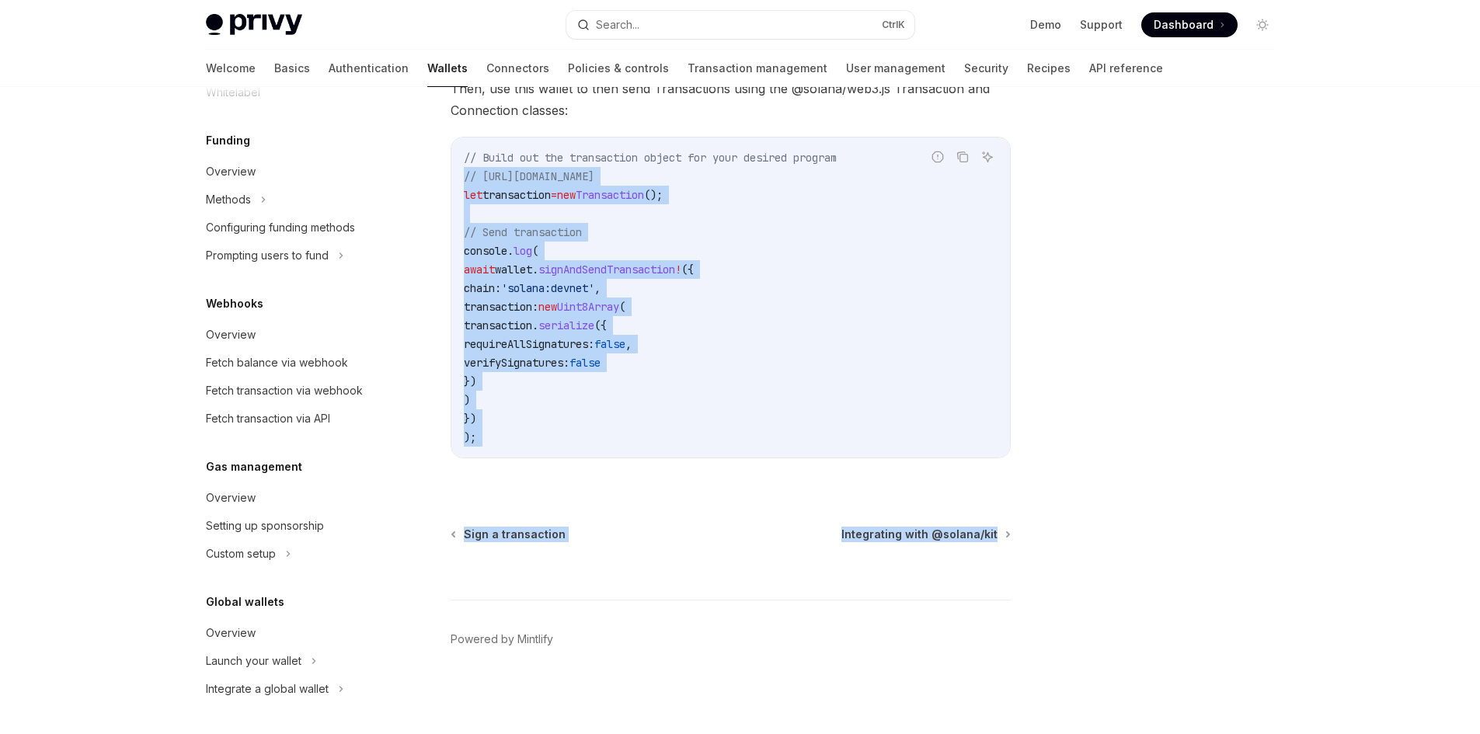
drag, startPoint x: 451, startPoint y: 169, endPoint x: 604, endPoint y: 479, distance: 345.7
click at [607, 508] on div "Solana Integrating with @solana/web3.js OpenAI Open in ChatGPT OpenAI Open in C…" at bounding box center [585, 211] width 858 height 1047
click at [594, 386] on code "// Build out the transaction object for your desired program // https://solana-…" at bounding box center [731, 297] width 534 height 298
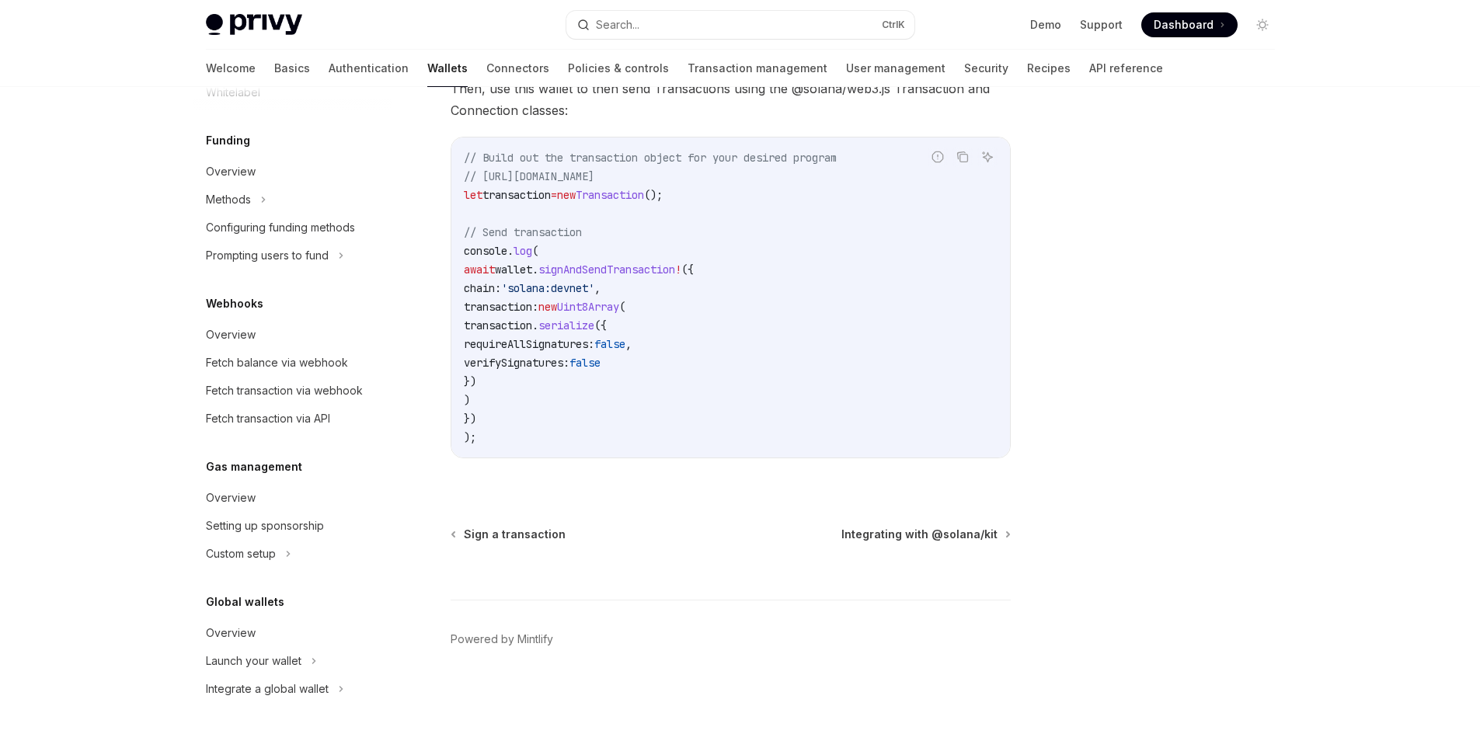
click at [573, 448] on div "// Build out the transaction object for your desired program // https://solana-…" at bounding box center [730, 298] width 559 height 320
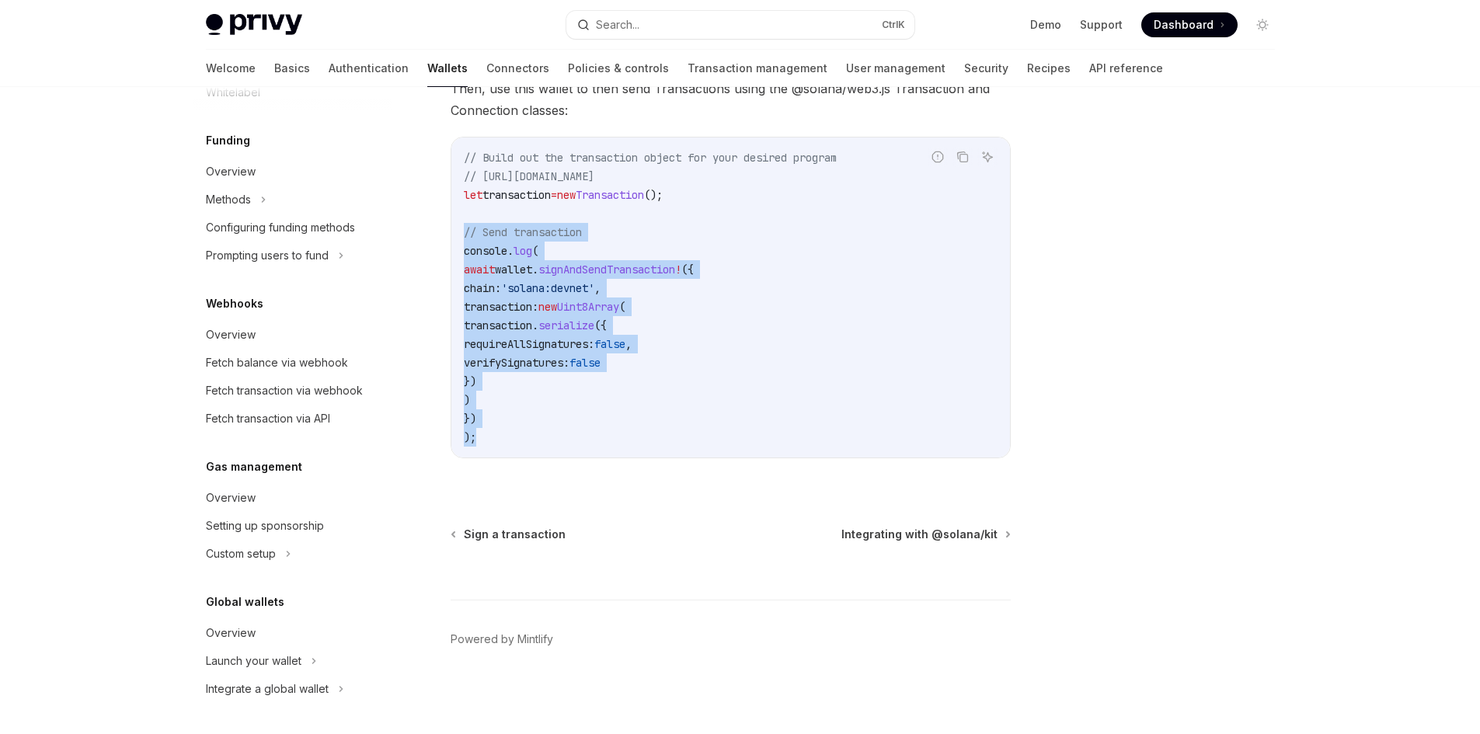
drag, startPoint x: 566, startPoint y: 447, endPoint x: 434, endPoint y: 227, distance: 256.5
click at [434, 227] on div "Solana Integrating with @solana/web3.js OpenAI Open in ChatGPT OpenAI Open in C…" at bounding box center [585, 211] width 858 height 1047
click at [449, 225] on div "Solana Integrating with @solana/web3.js OpenAI Open in ChatGPT OpenAI Open in C…" at bounding box center [585, 211] width 858 height 1047
drag, startPoint x: 449, startPoint y: 225, endPoint x: 531, endPoint y: 424, distance: 215.0
click at [531, 424] on div "Solana Integrating with @solana/web3.js OpenAI Open in ChatGPT OpenAI Open in C…" at bounding box center [585, 211] width 858 height 1047
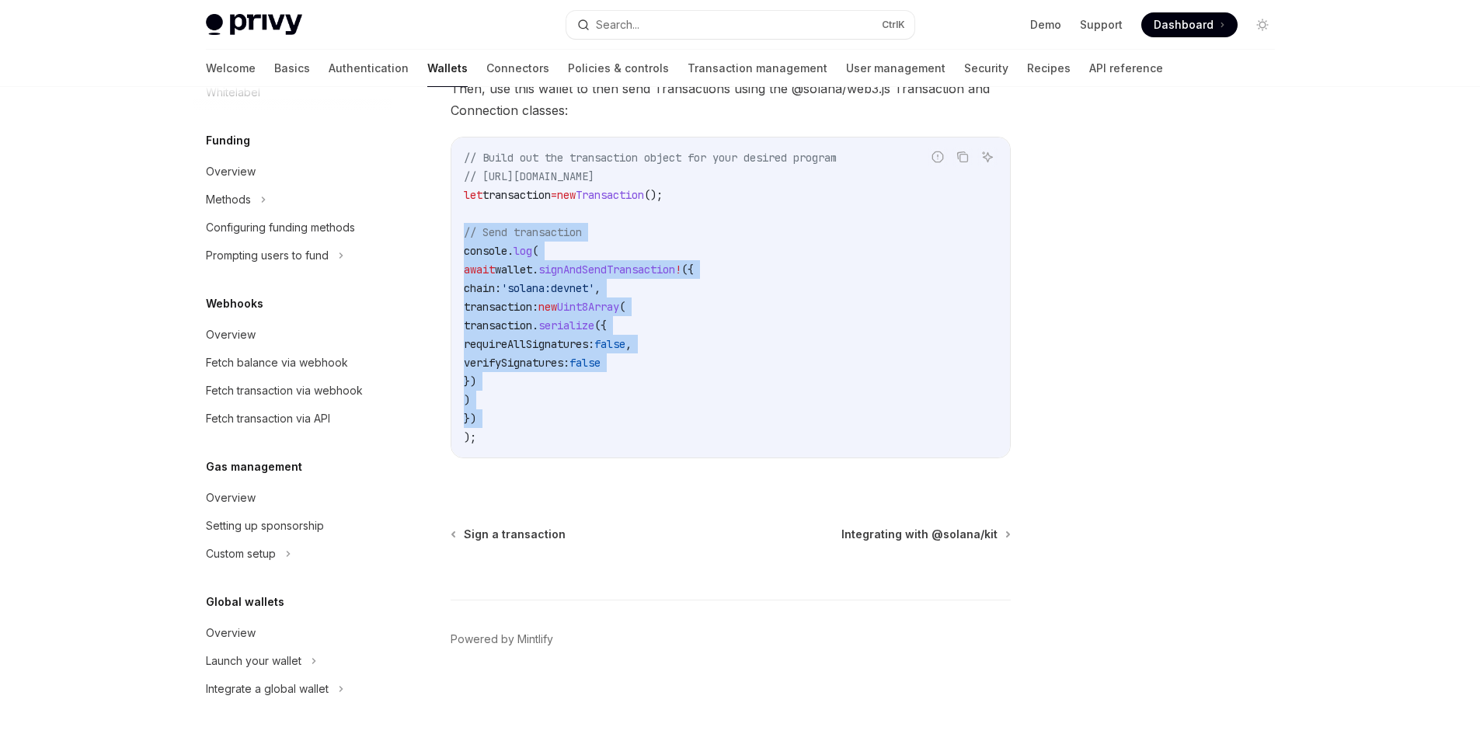
click at [515, 423] on code "// Build out the transaction object for your desired program // https://solana-…" at bounding box center [731, 297] width 534 height 298
drag, startPoint x: 475, startPoint y: 379, endPoint x: 457, endPoint y: 222, distance: 158.0
click at [457, 222] on div "// Build out the transaction object for your desired program // https://solana-…" at bounding box center [730, 298] width 559 height 320
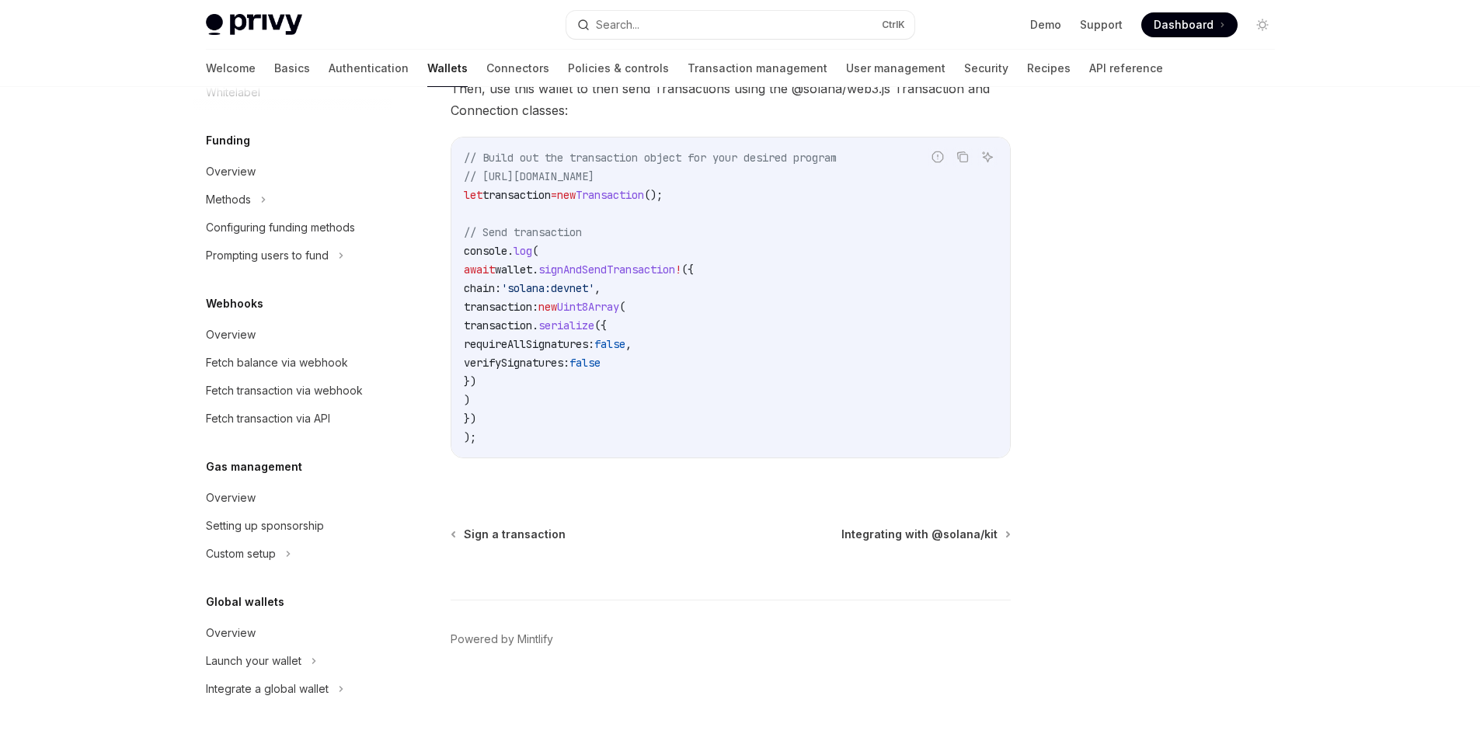
click at [638, 194] on span "Transaction" at bounding box center [610, 195] width 68 height 14
click at [557, 190] on span "=" at bounding box center [554, 195] width 6 height 14
click at [645, 186] on code "// Build out the transaction object for your desired program // https://solana-…" at bounding box center [731, 297] width 534 height 298
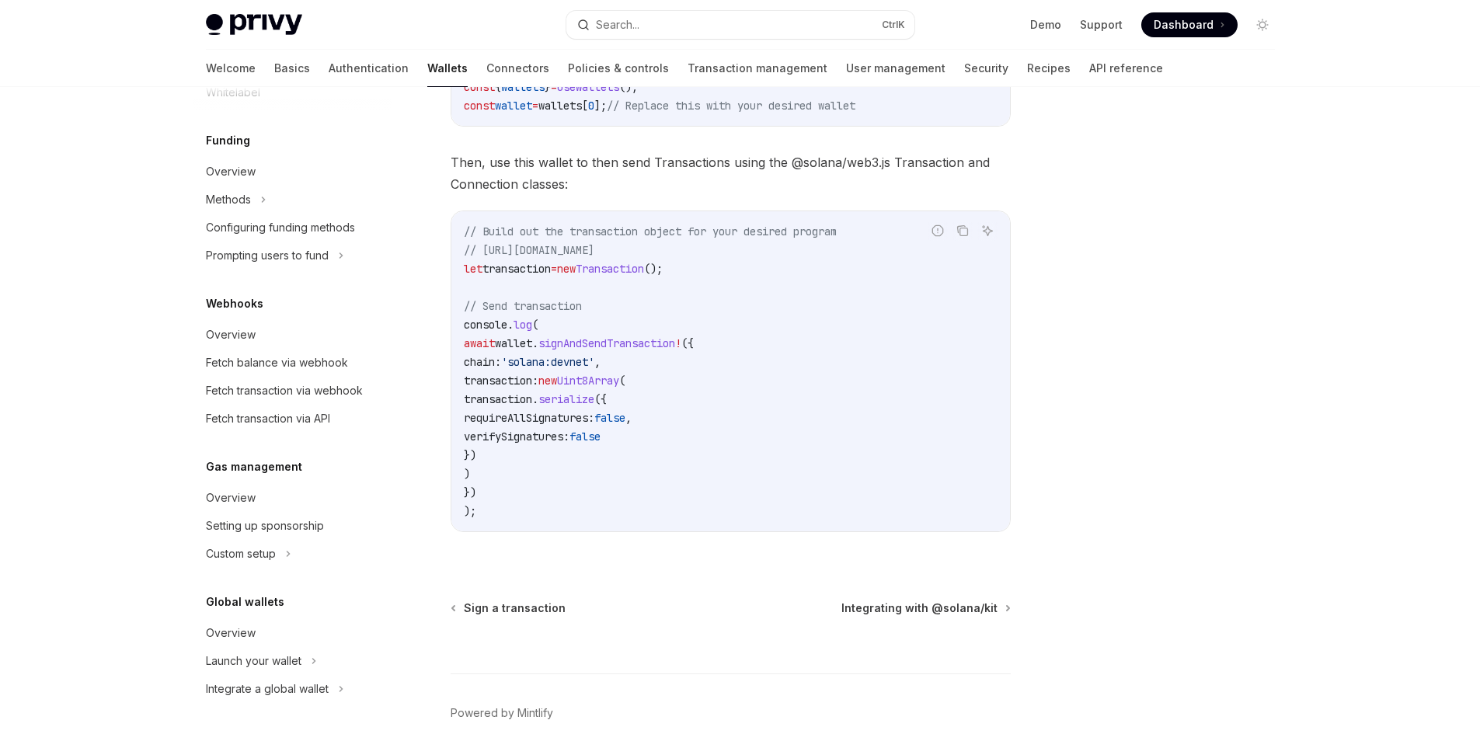
scroll to position [281, 0]
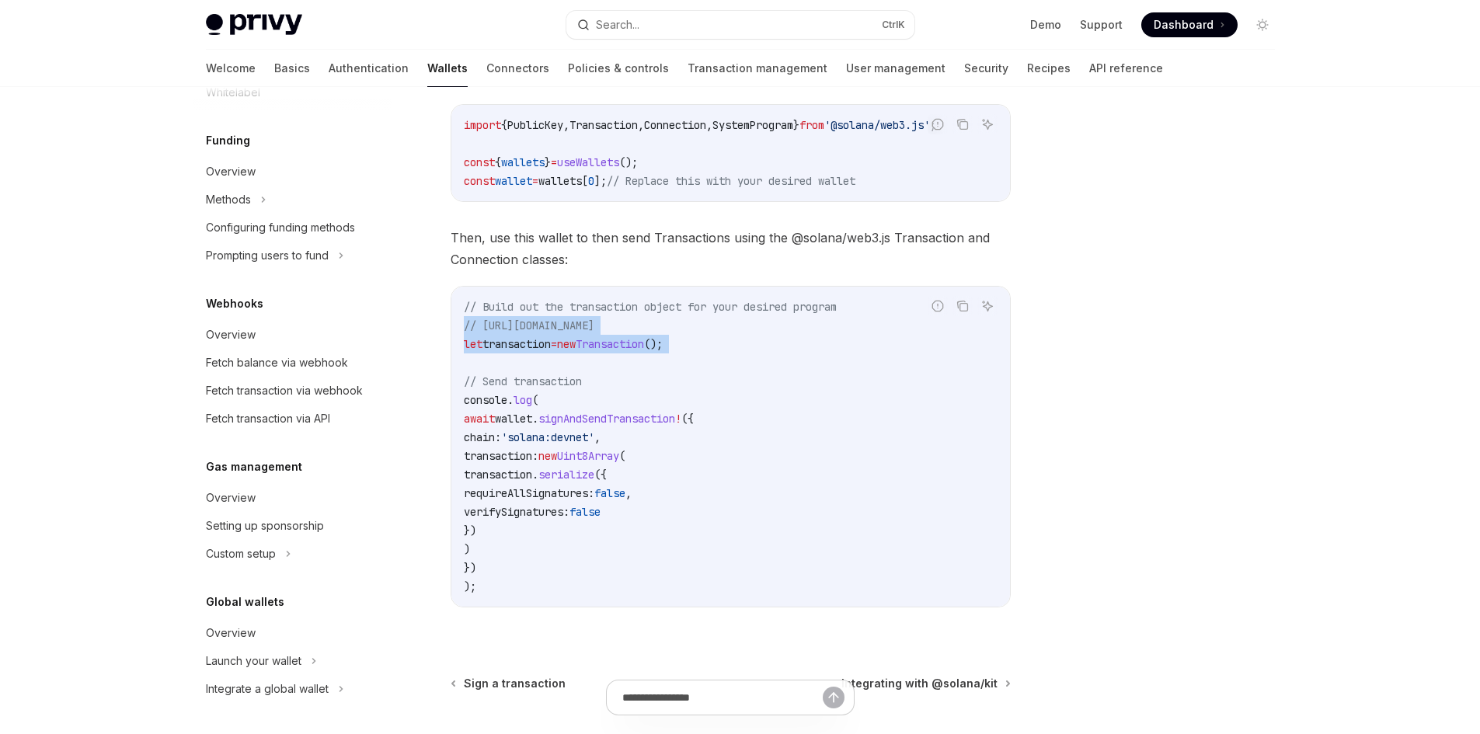
drag, startPoint x: 444, startPoint y: 335, endPoint x: 714, endPoint y: 363, distance: 271.0
click at [714, 363] on div "Solana Integrating with @solana/web3.js OpenAI Open in ChatGPT OpenAI Open in C…" at bounding box center [585, 360] width 858 height 1047
click at [714, 361] on code "// Build out the transaction object for your desired program // https://solana-…" at bounding box center [731, 447] width 534 height 298
drag, startPoint x: 710, startPoint y: 352, endPoint x: 499, endPoint y: 322, distance: 213.4
click at [496, 320] on code "// Build out the transaction object for your desired program // https://solana-…" at bounding box center [731, 447] width 534 height 298
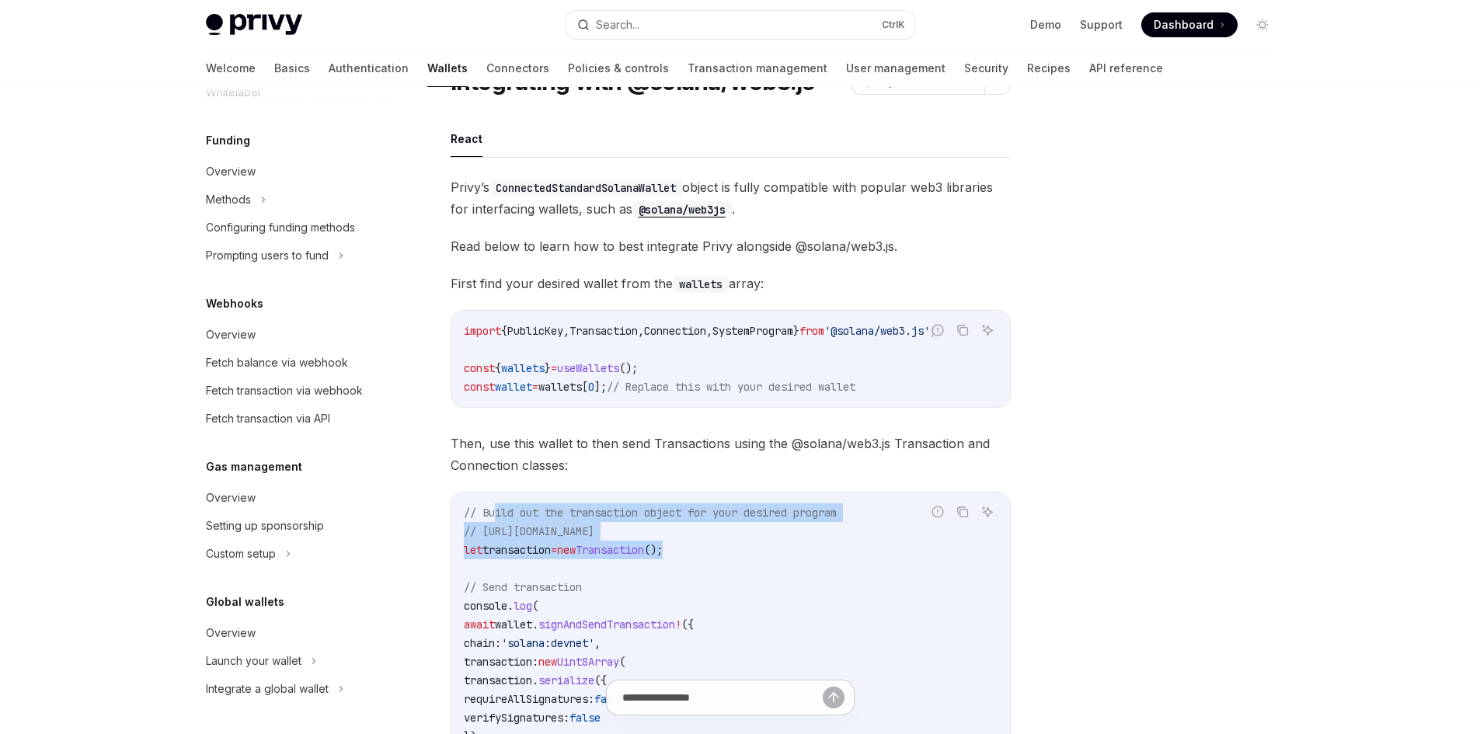
scroll to position [48, 0]
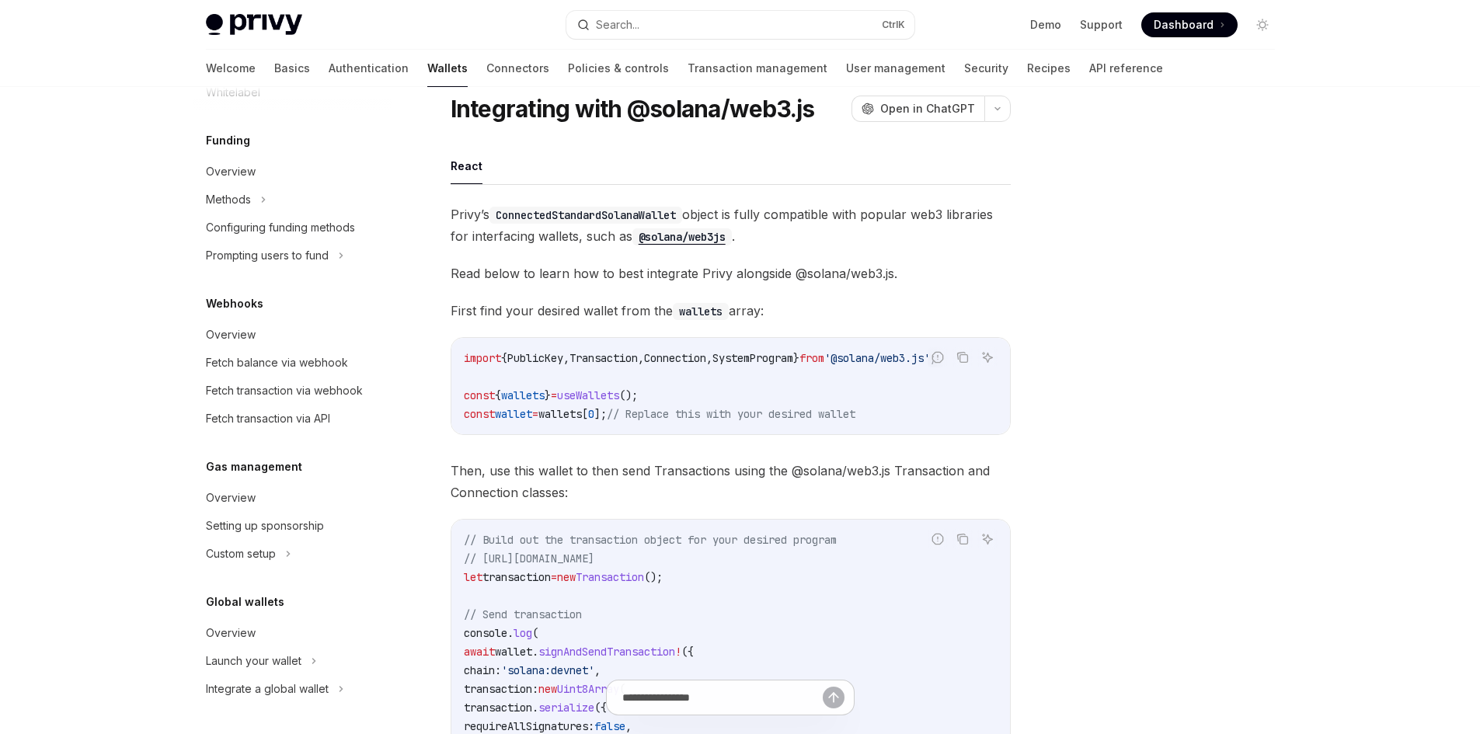
click at [659, 324] on div "Privy’s ConnectedStandardSolanaWallet object is fully compatible with popular w…" at bounding box center [731, 535] width 560 height 662
click at [626, 347] on div "import { PublicKey , Transaction , Connection , SystemProgram } from '@solana/w…" at bounding box center [730, 386] width 559 height 96
click at [625, 346] on div "import { PublicKey , Transaction , Connection , SystemProgram } from '@solana/w…" at bounding box center [730, 386] width 559 height 96
drag, startPoint x: 823, startPoint y: 360, endPoint x: 995, endPoint y: 367, distance: 172.6
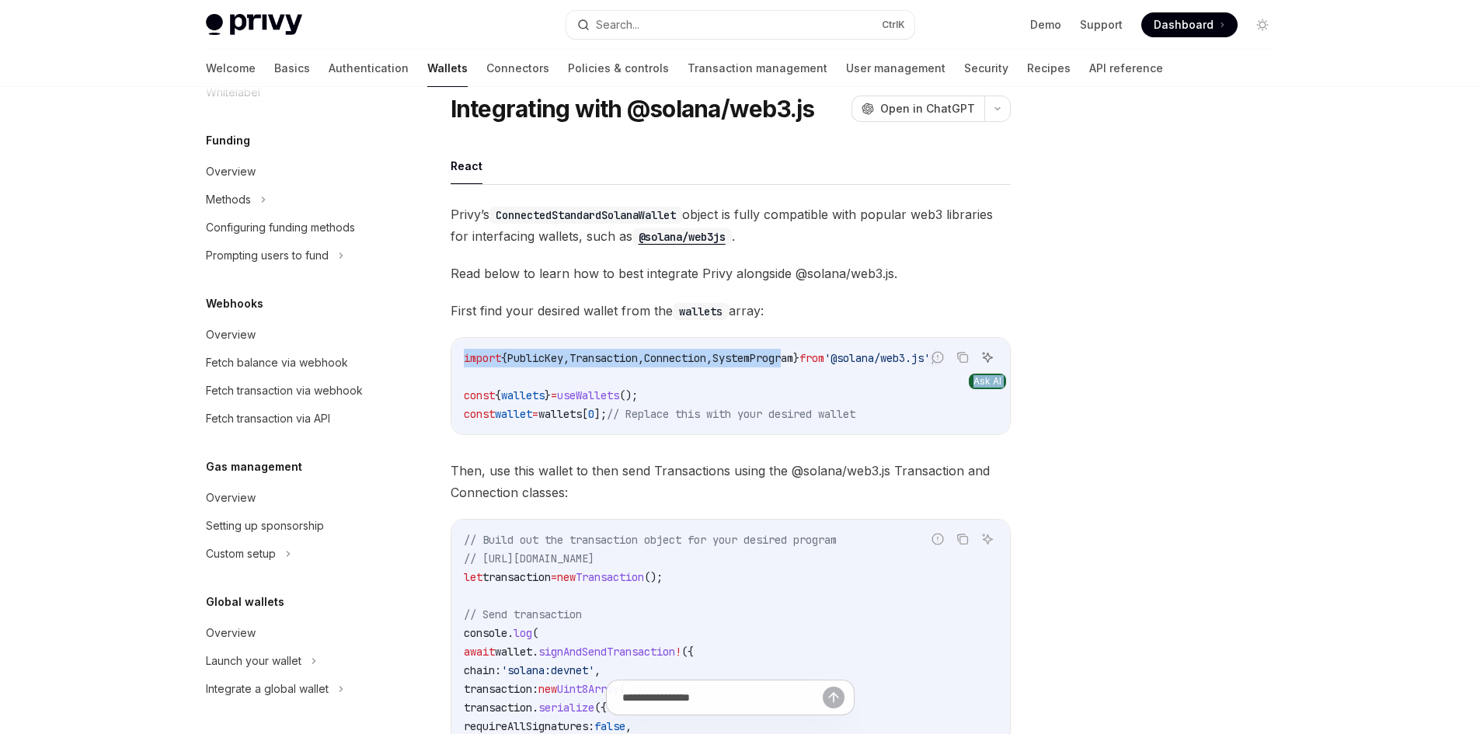
click at [995, 367] on div "Report incorrect code Copy Ask AI import { PublicKey , Transaction , Connection…" at bounding box center [731, 386] width 560 height 98
click at [817, 434] on div "import { PublicKey , Transaction , Connection , SystemProgram } from '@solana/w…" at bounding box center [730, 386] width 559 height 96
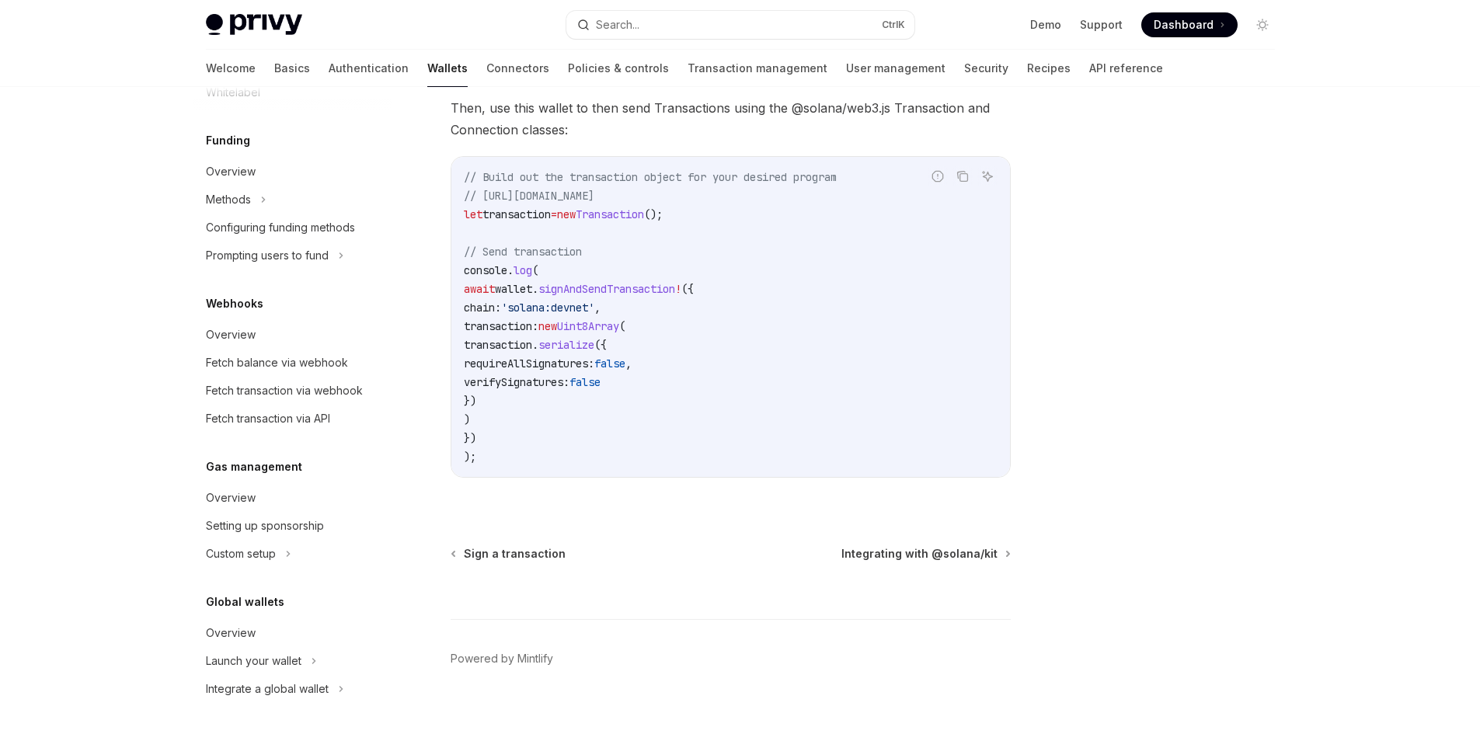
scroll to position [437, 0]
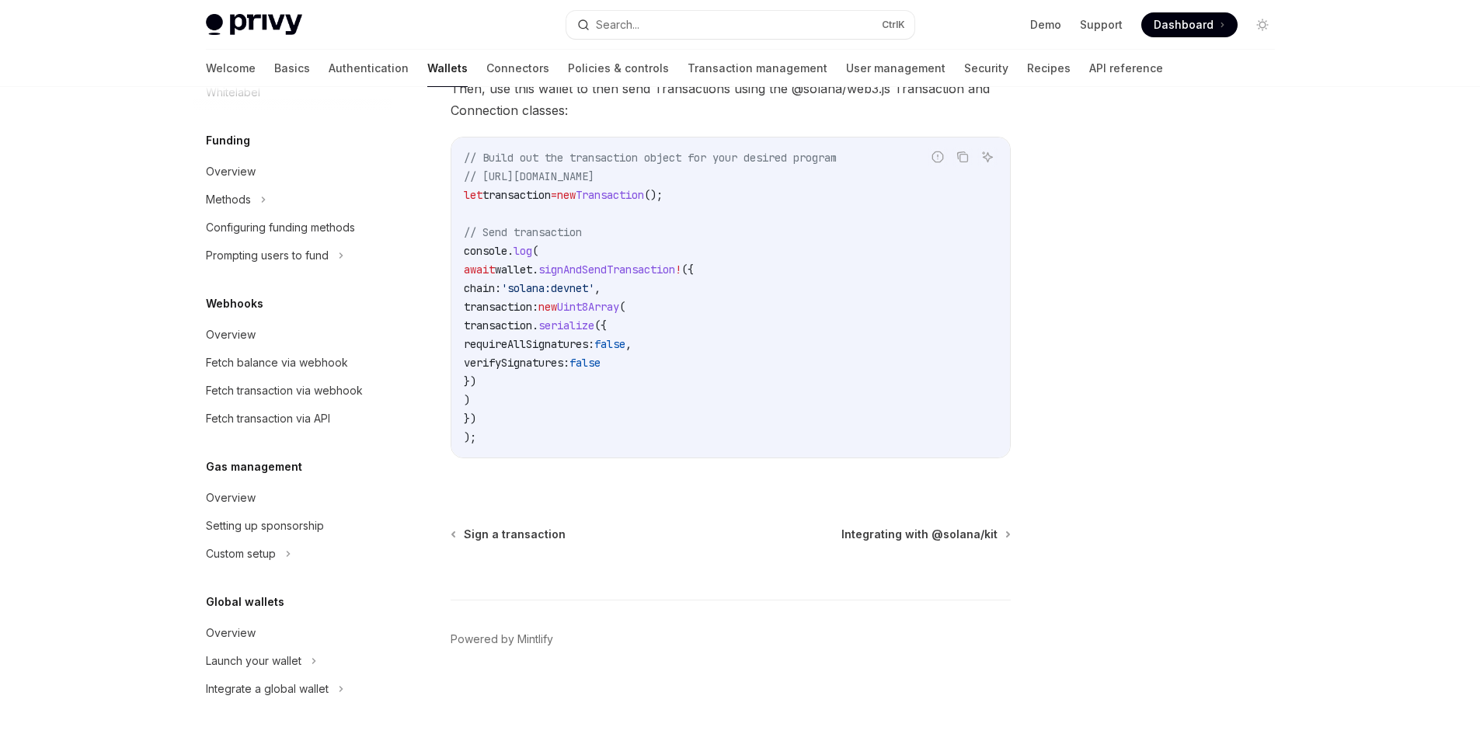
drag, startPoint x: 458, startPoint y: 242, endPoint x: 541, endPoint y: 420, distance: 195.7
click at [541, 420] on div "// Build out the transaction object for your desired program // https://solana-…" at bounding box center [730, 298] width 559 height 320
click at [539, 420] on code "// Build out the transaction object for your desired program // https://solana-…" at bounding box center [731, 297] width 534 height 298
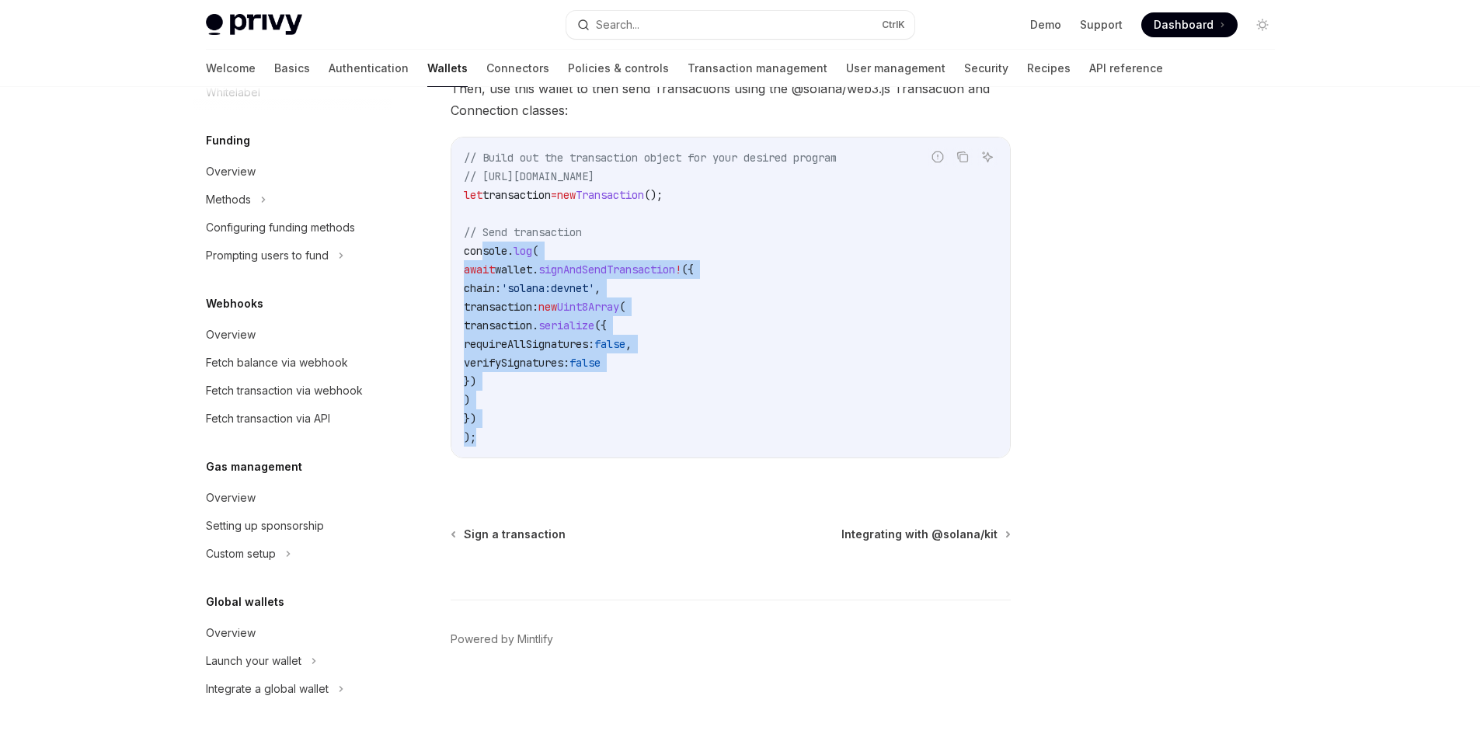
drag, startPoint x: 510, startPoint y: 420, endPoint x: 486, endPoint y: 255, distance: 166.3
click at [486, 255] on code "// Build out the transaction object for your desired program // https://solana-…" at bounding box center [731, 297] width 534 height 298
click at [486, 255] on span "console" at bounding box center [486, 251] width 44 height 14
drag, startPoint x: 470, startPoint y: 252, endPoint x: 535, endPoint y: 409, distance: 170.0
click at [535, 409] on code "// Build out the transaction object for your desired program // https://solana-…" at bounding box center [731, 297] width 534 height 298
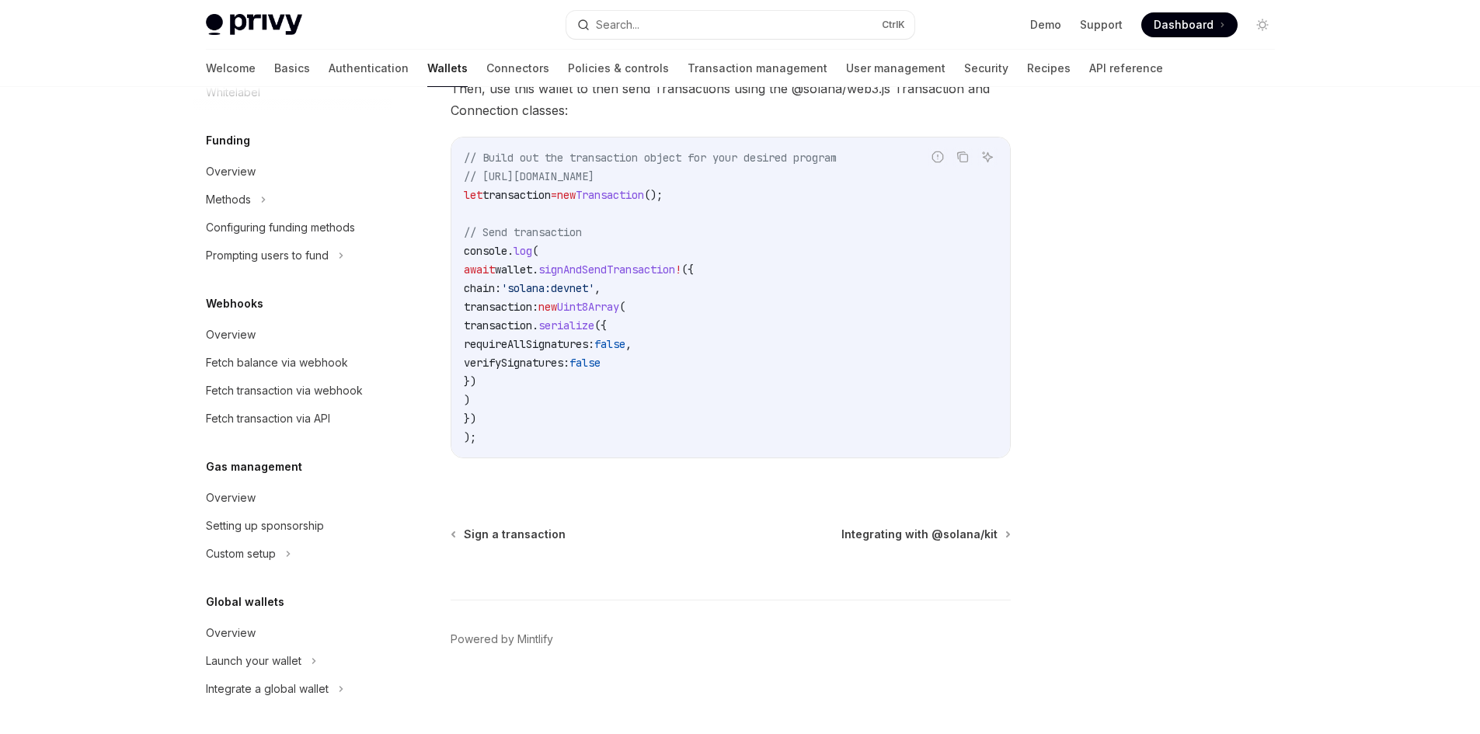
click at [493, 444] on code "// Build out the transaction object for your desired program // https://solana-…" at bounding box center [731, 297] width 534 height 298
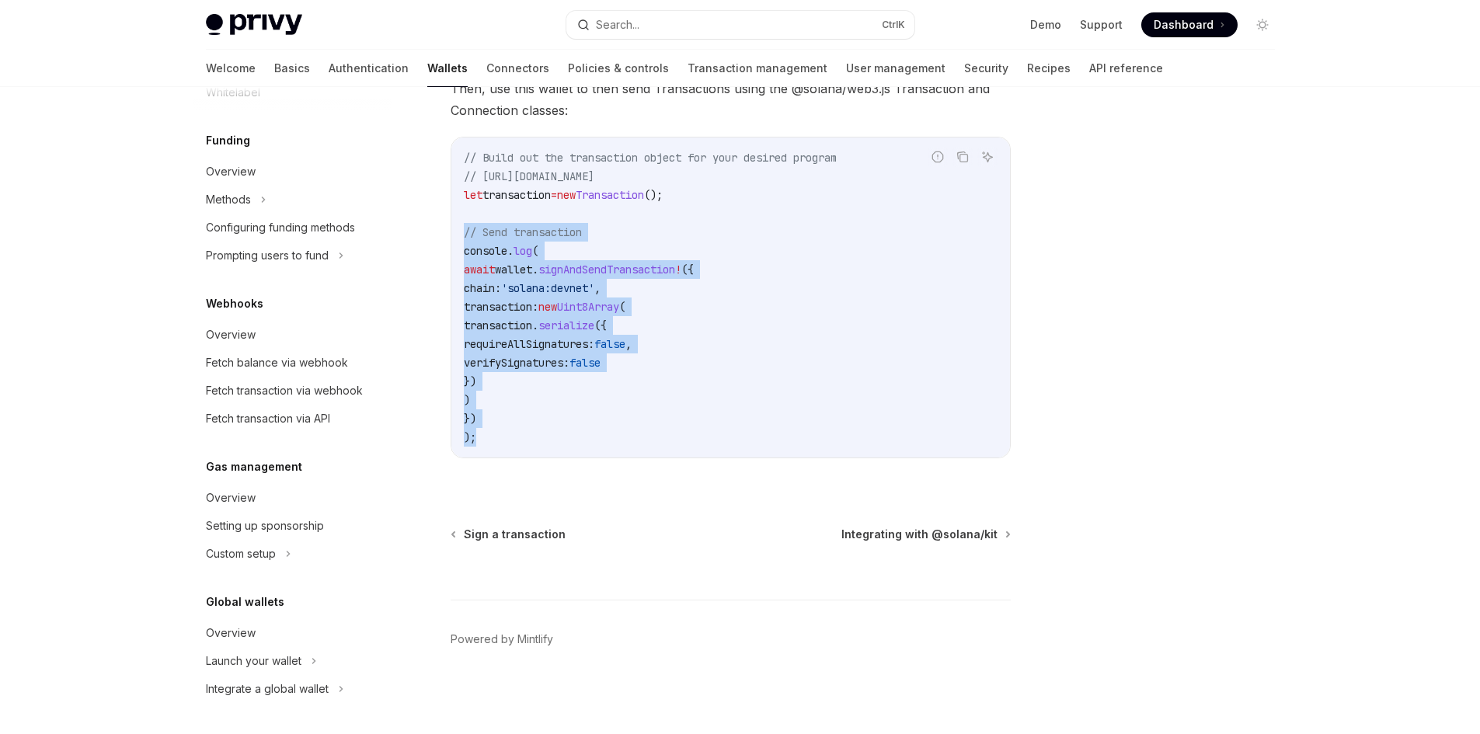
drag, startPoint x: 475, startPoint y: 385, endPoint x: 460, endPoint y: 234, distance: 152.2
click at [460, 234] on div "// Build out the transaction object for your desired program // https://solana-…" at bounding box center [730, 298] width 559 height 320
drag, startPoint x: 470, startPoint y: 249, endPoint x: 593, endPoint y: 440, distance: 226.5
click at [593, 440] on div "// Build out the transaction object for your desired program // https://solana-…" at bounding box center [730, 298] width 559 height 320
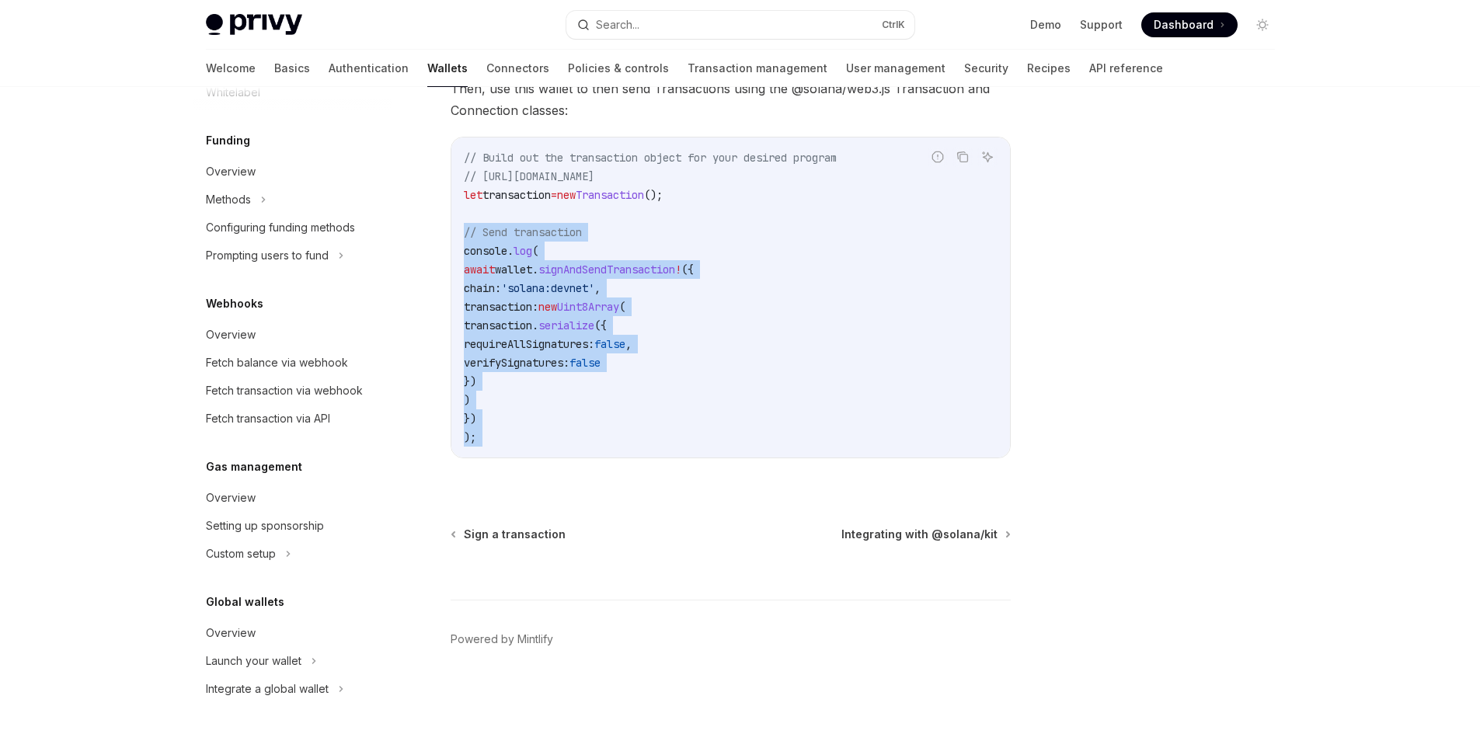
click at [569, 367] on span "verifySignatures:" at bounding box center [517, 363] width 106 height 14
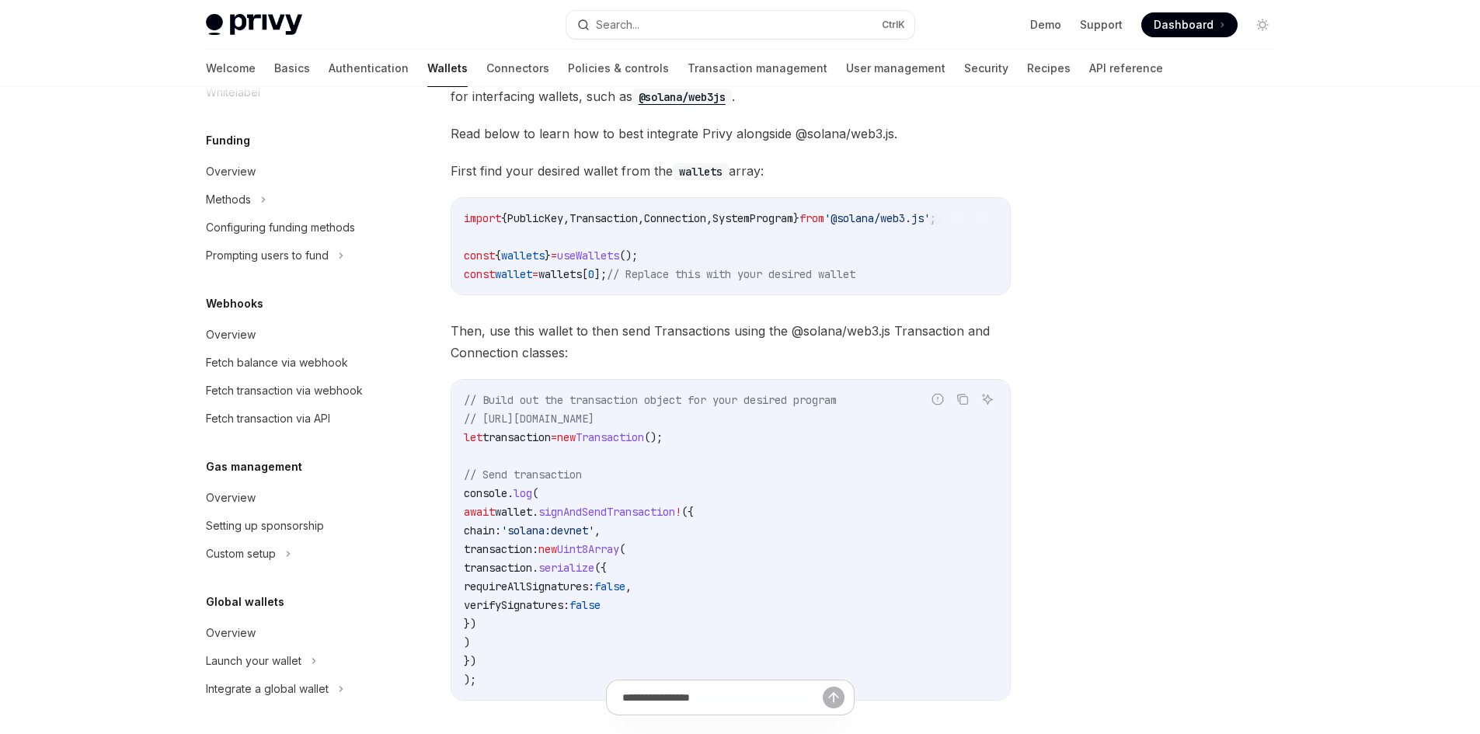
scroll to position [126, 0]
